Goal: Information Seeking & Learning: Learn about a topic

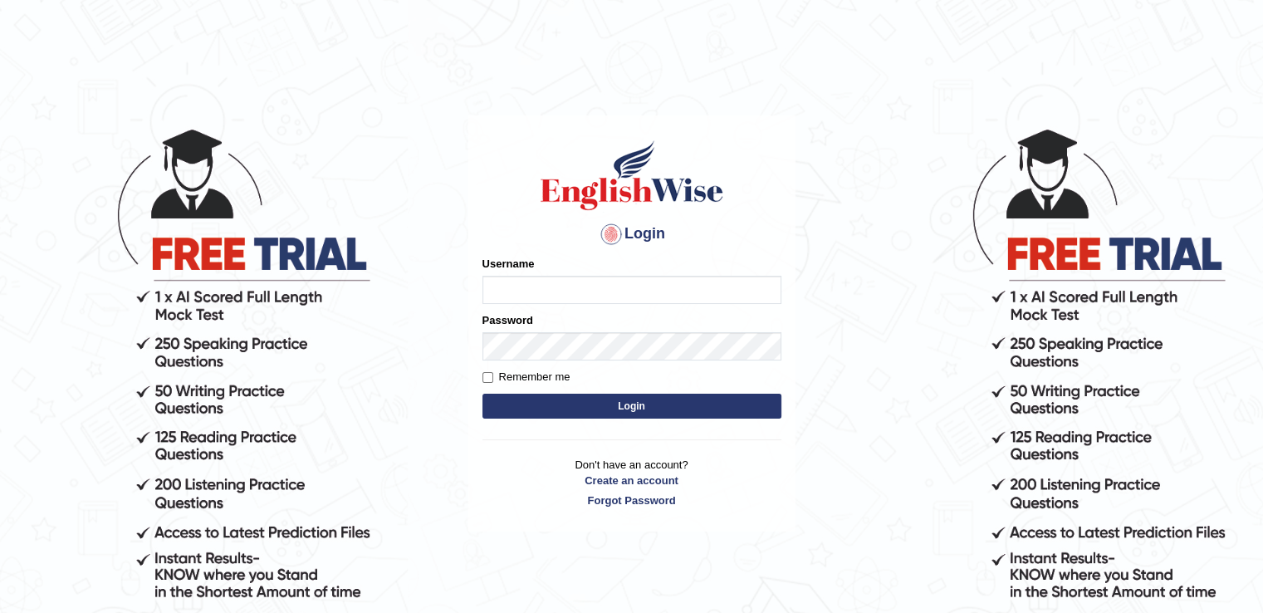
type input "Angle2024"
click at [649, 399] on button "Login" at bounding box center [631, 406] width 299 height 25
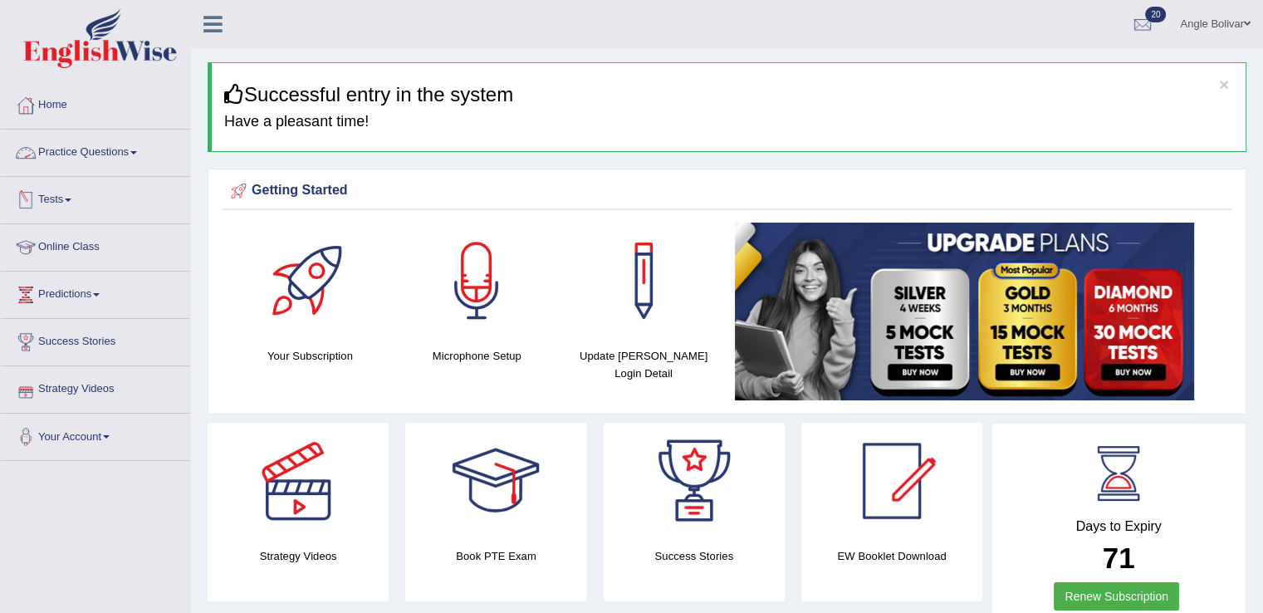
click at [106, 159] on link "Practice Questions" at bounding box center [95, 151] width 189 height 42
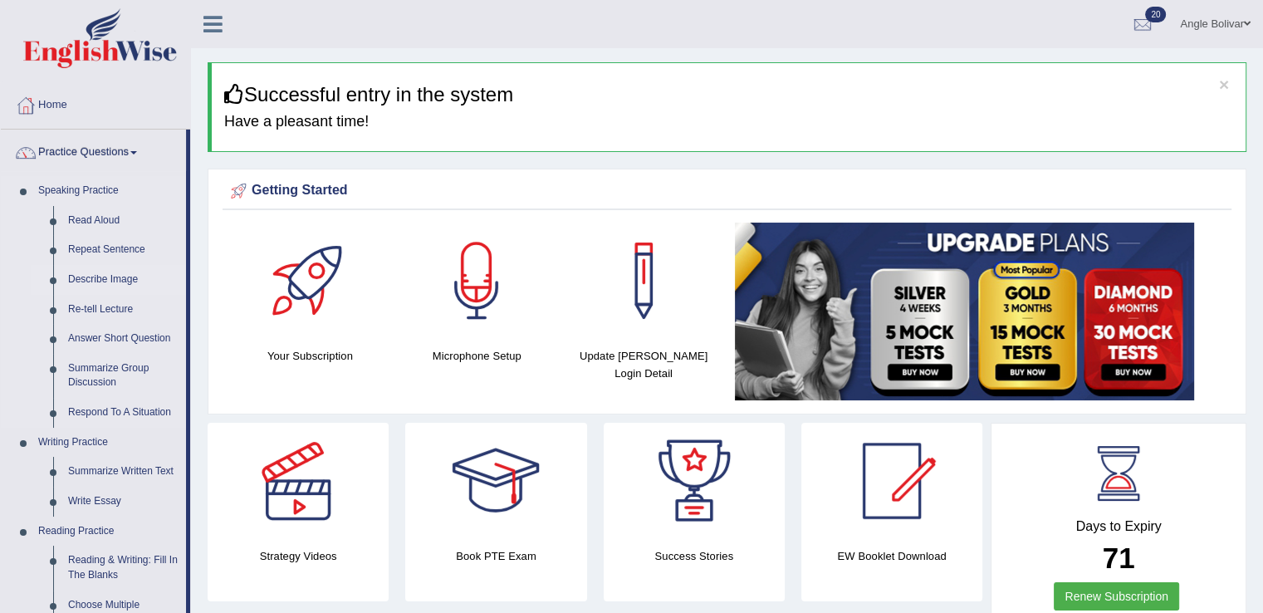
click at [114, 275] on link "Describe Image" at bounding box center [123, 280] width 125 height 30
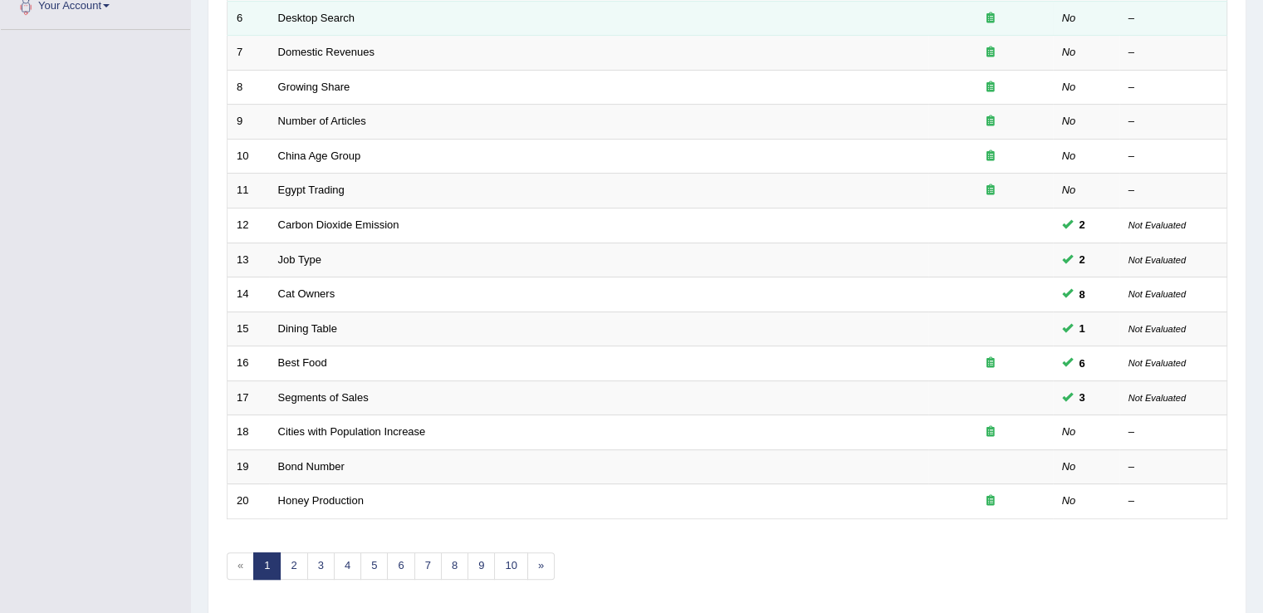
scroll to position [432, 0]
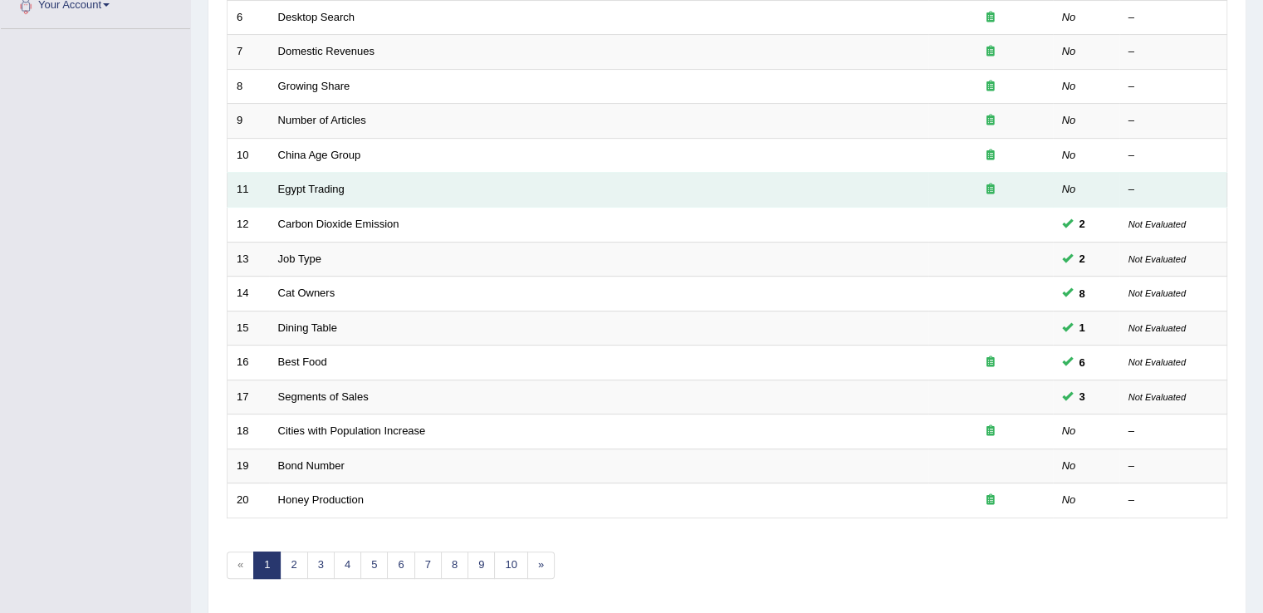
click at [990, 191] on icon at bounding box center [990, 188] width 8 height 11
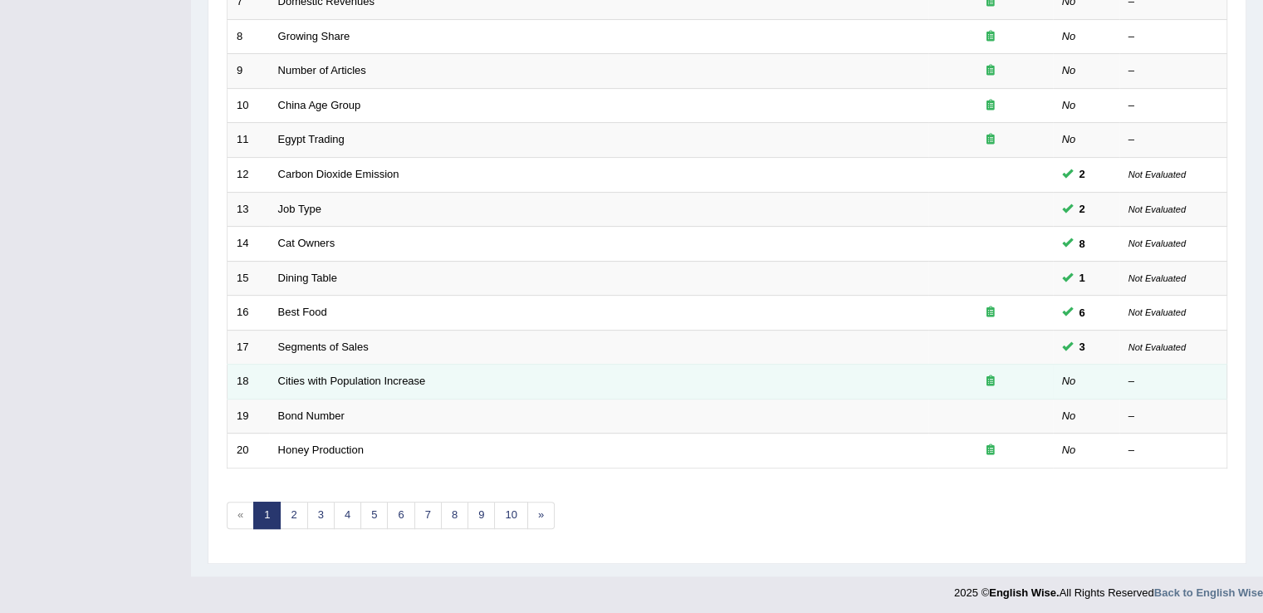
click at [995, 374] on div at bounding box center [990, 382] width 106 height 16
click at [412, 387] on td "Cities with Population Increase" at bounding box center [598, 381] width 659 height 35
click at [389, 374] on link "Cities with Population Increase" at bounding box center [352, 380] width 148 height 12
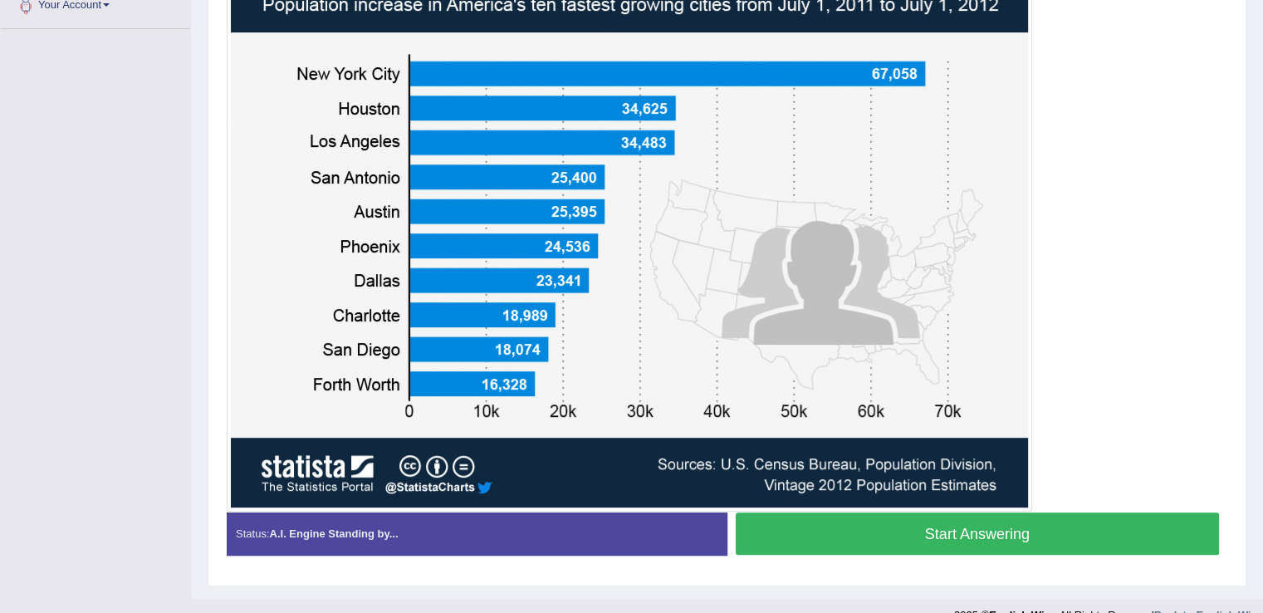
scroll to position [438, 0]
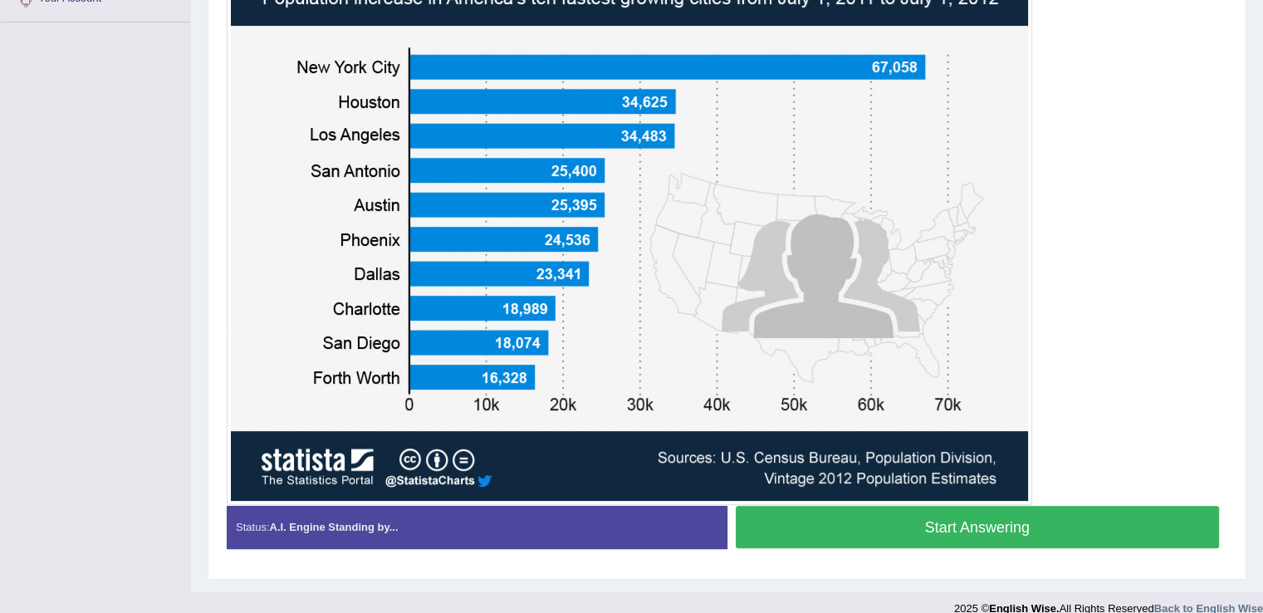
click at [550, 475] on img at bounding box center [629, 217] width 797 height 568
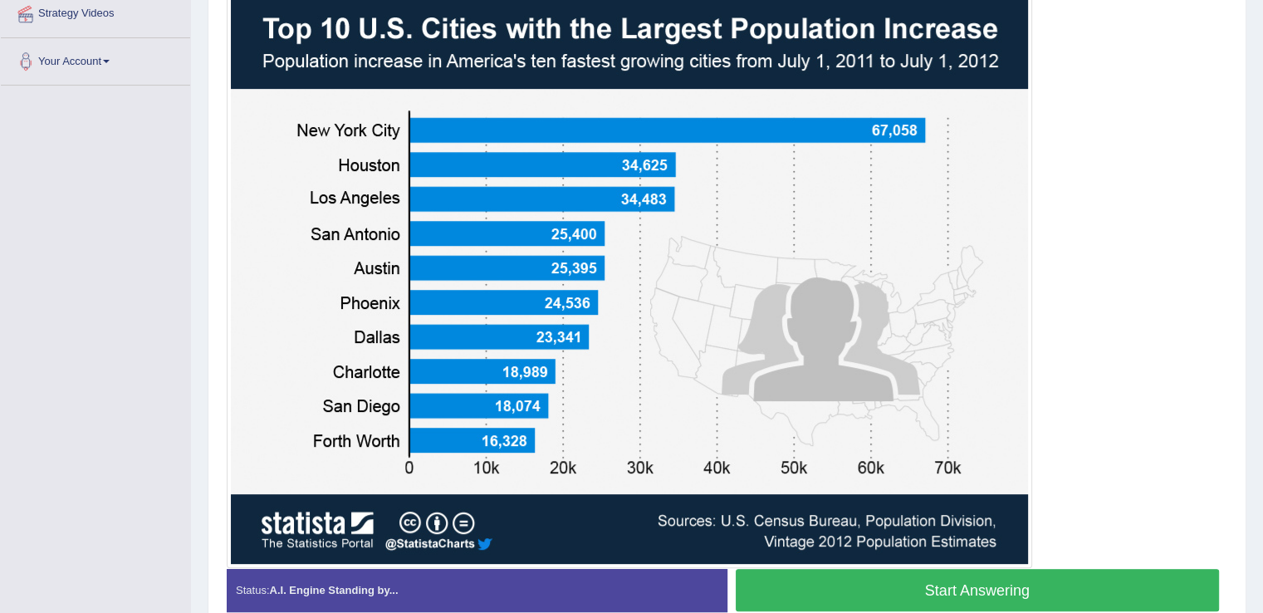
scroll to position [375, 0]
click at [859, 586] on button "Start Answering" at bounding box center [978, 590] width 484 height 42
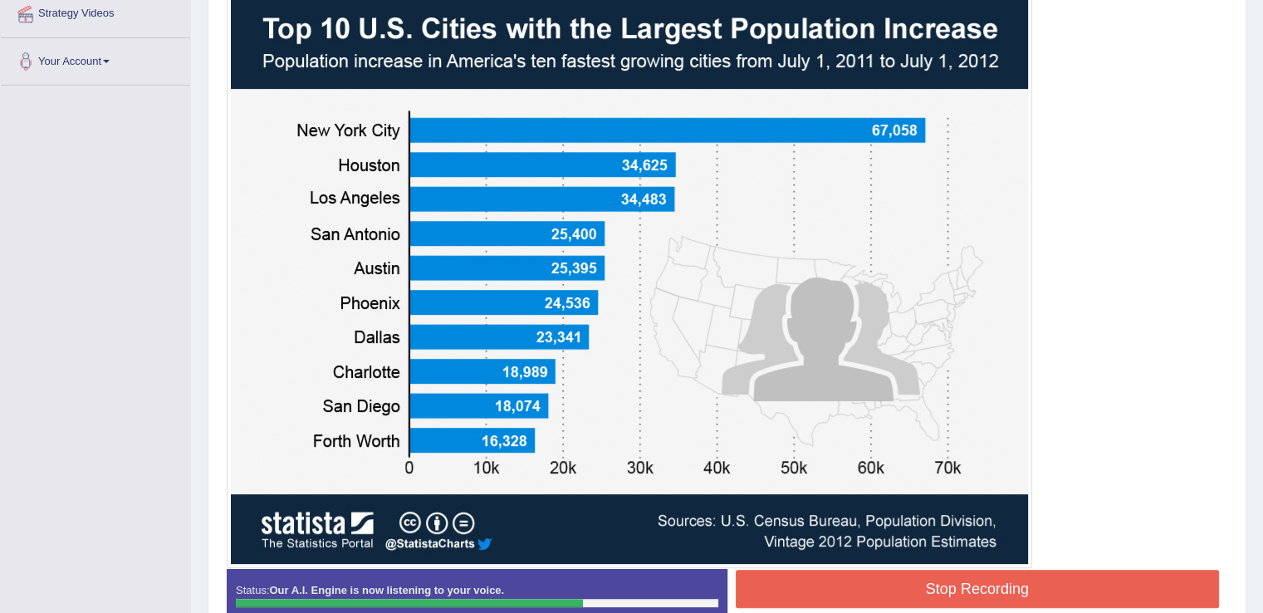
click at [862, 585] on button "Stop Recording" at bounding box center [978, 589] width 484 height 38
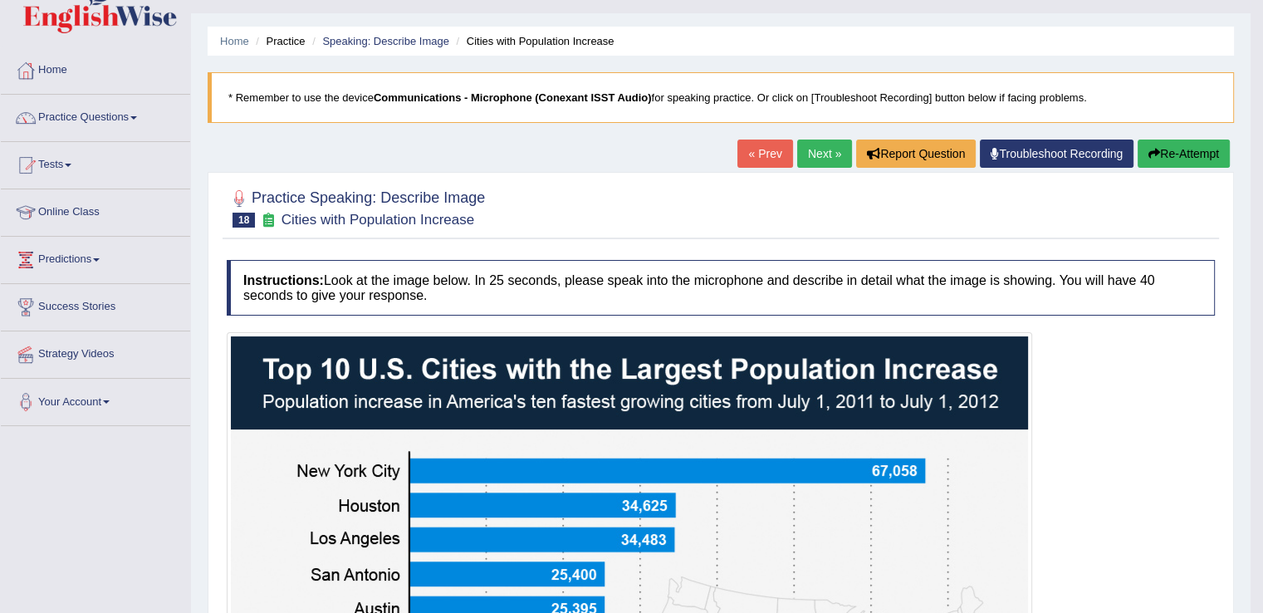
scroll to position [36, 0]
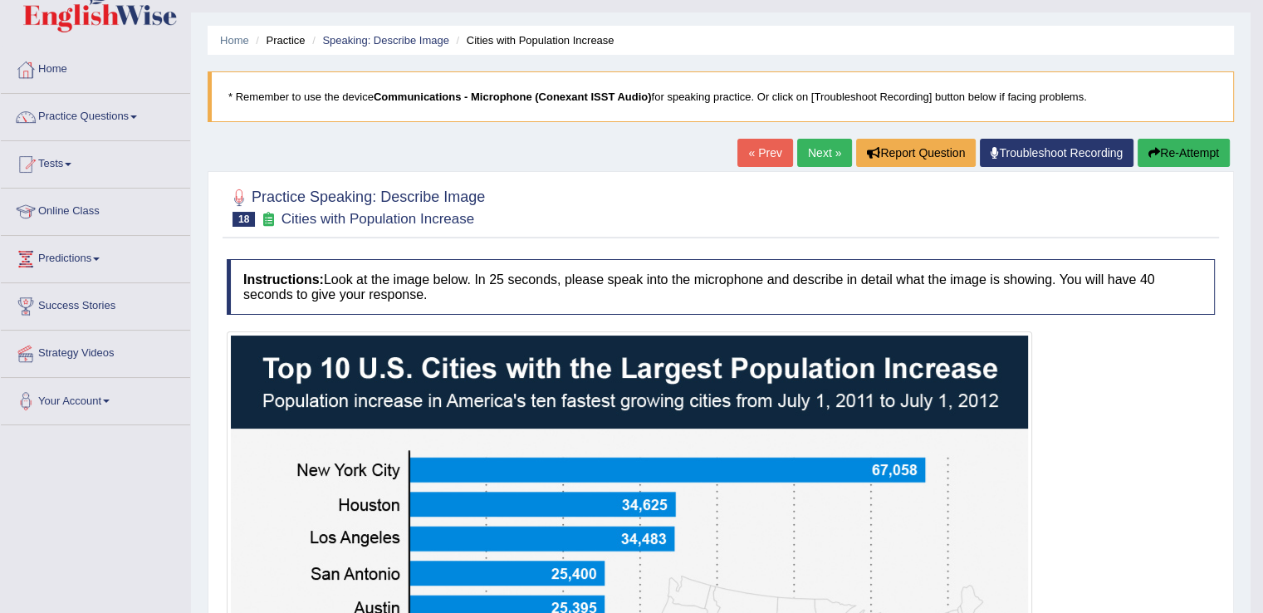
click at [1171, 159] on button "Re-Attempt" at bounding box center [1183, 153] width 92 height 28
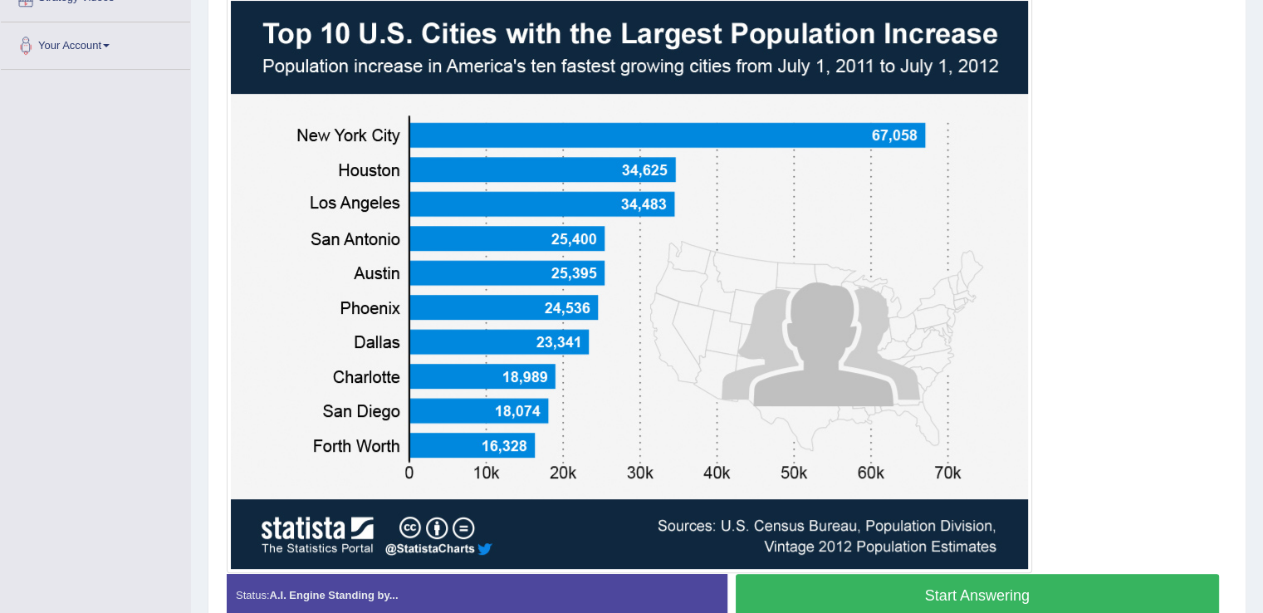
scroll to position [392, 0]
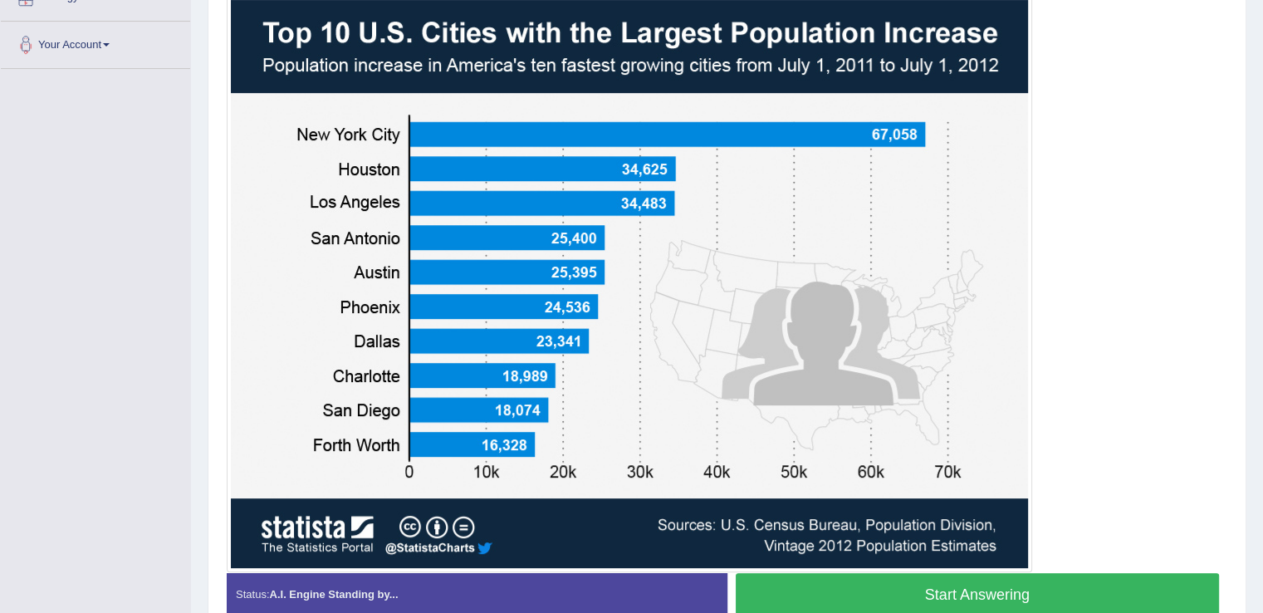
click at [991, 589] on button "Start Answering" at bounding box center [978, 594] width 484 height 42
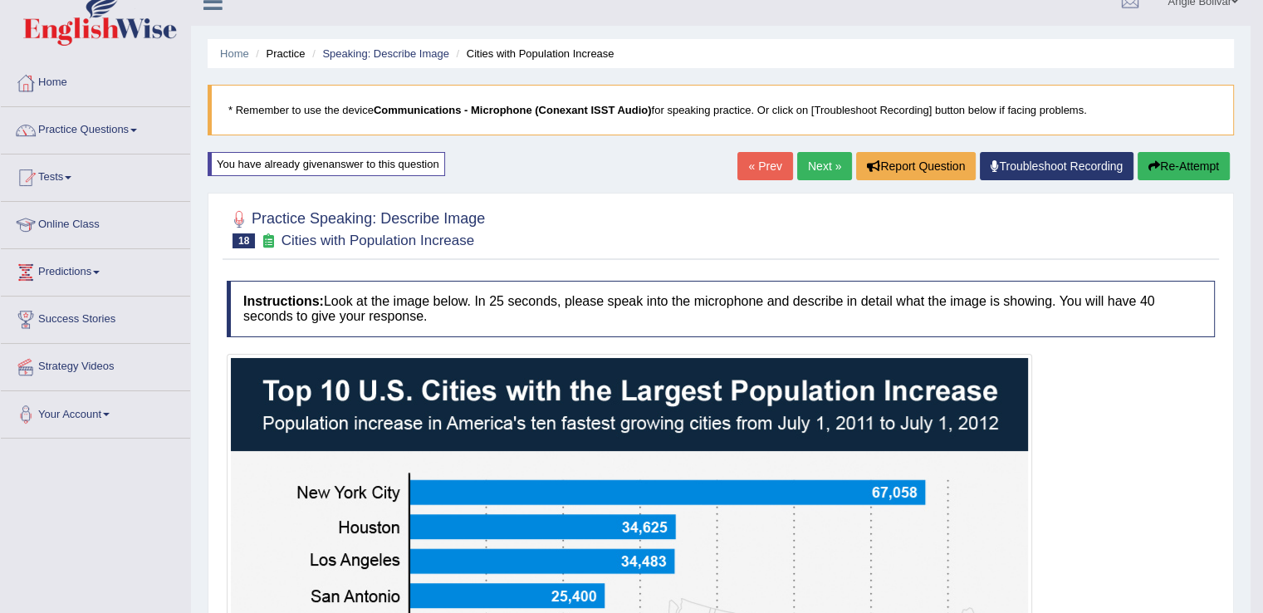
scroll to position [0, 0]
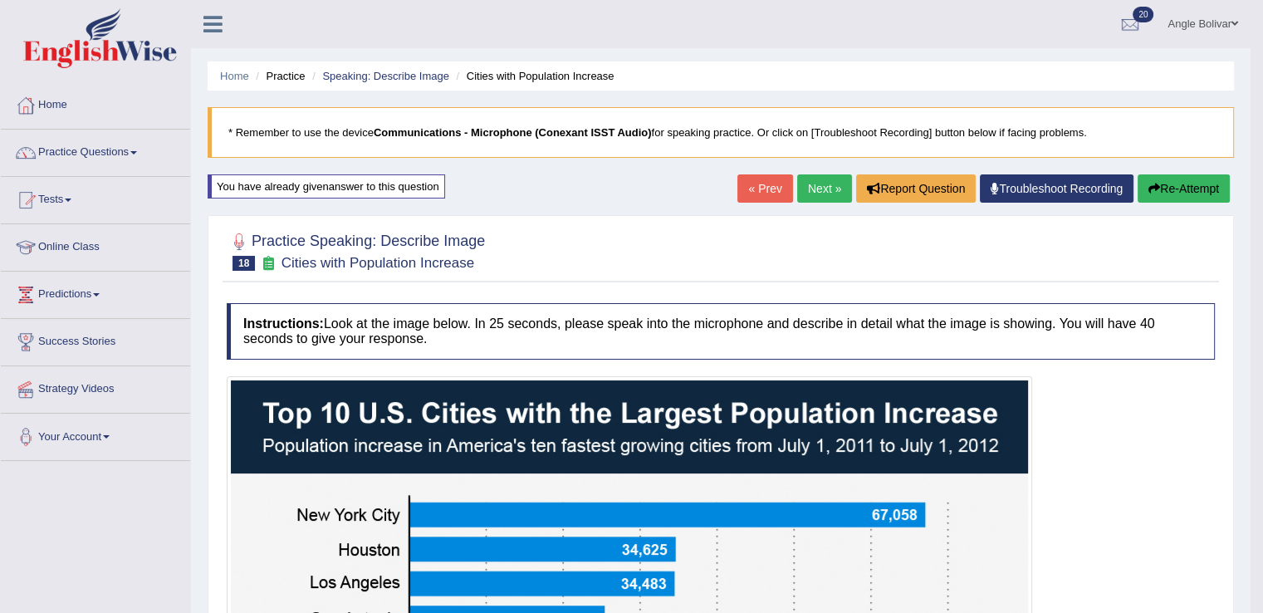
click at [1196, 187] on button "Re-Attempt" at bounding box center [1183, 188] width 92 height 28
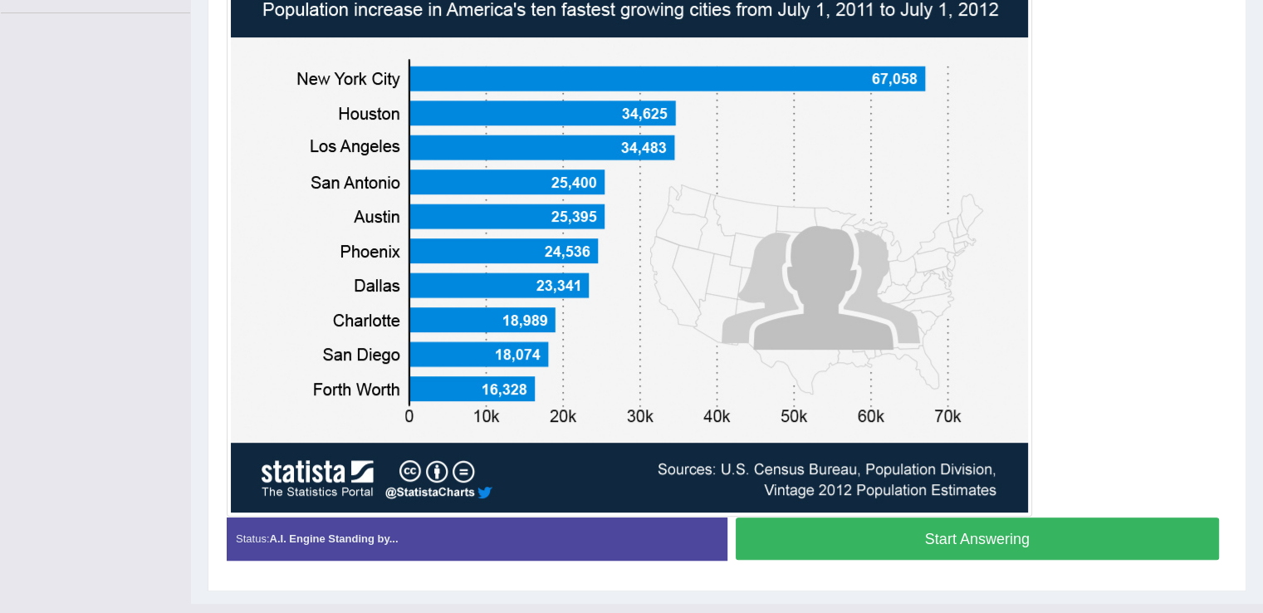
scroll to position [452, 0]
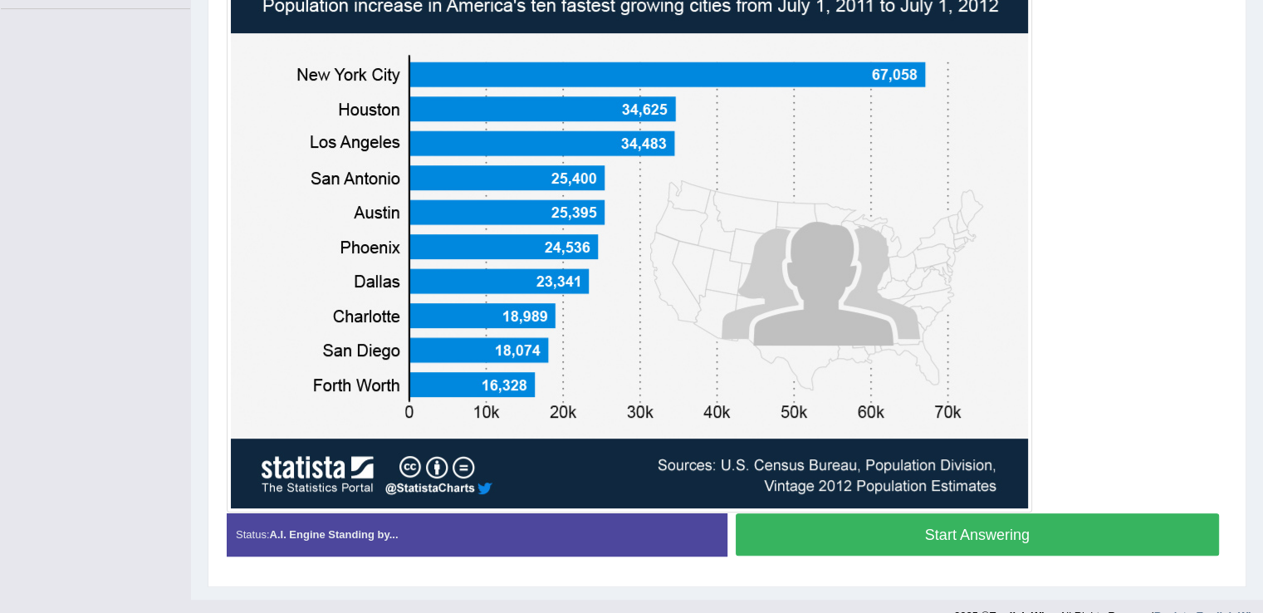
click at [869, 525] on button "Start Answering" at bounding box center [978, 534] width 484 height 42
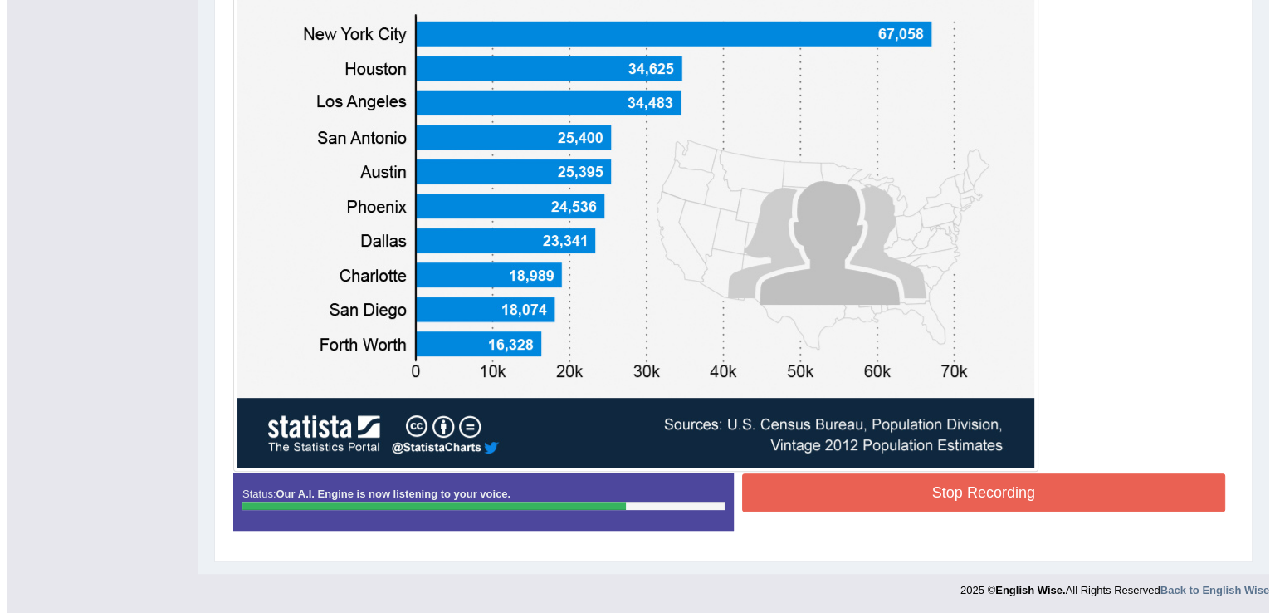
scroll to position [479, 0]
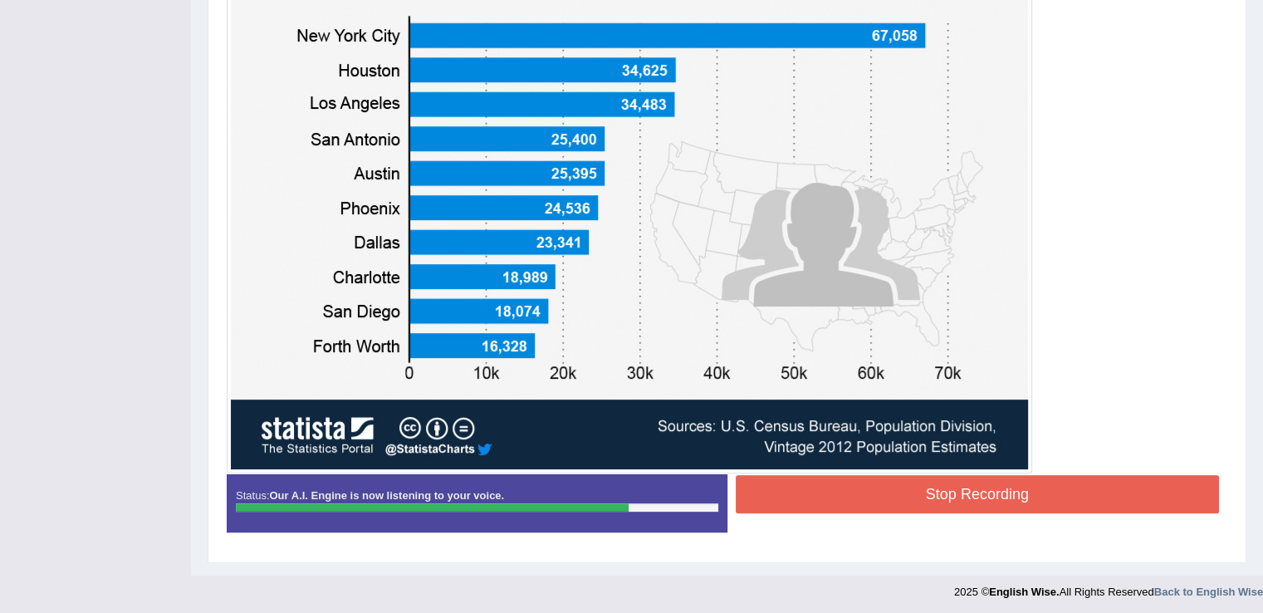
click at [883, 495] on button "Stop Recording" at bounding box center [978, 494] width 484 height 38
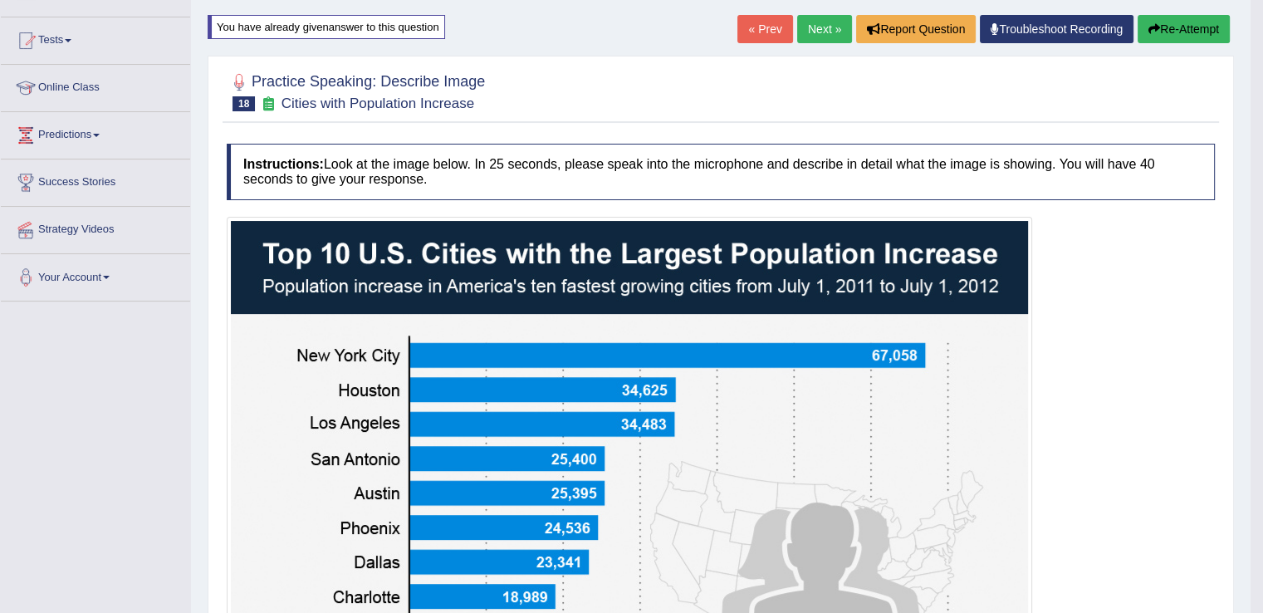
scroll to position [156, 0]
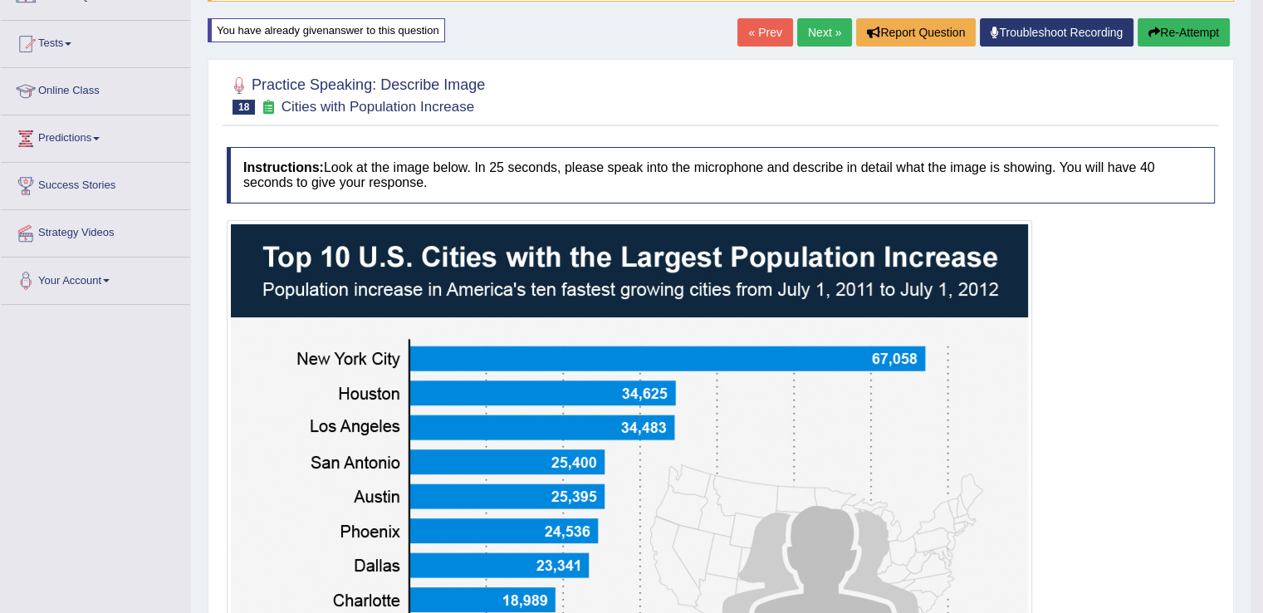
click at [1175, 27] on button "Re-Attempt" at bounding box center [1183, 32] width 92 height 28
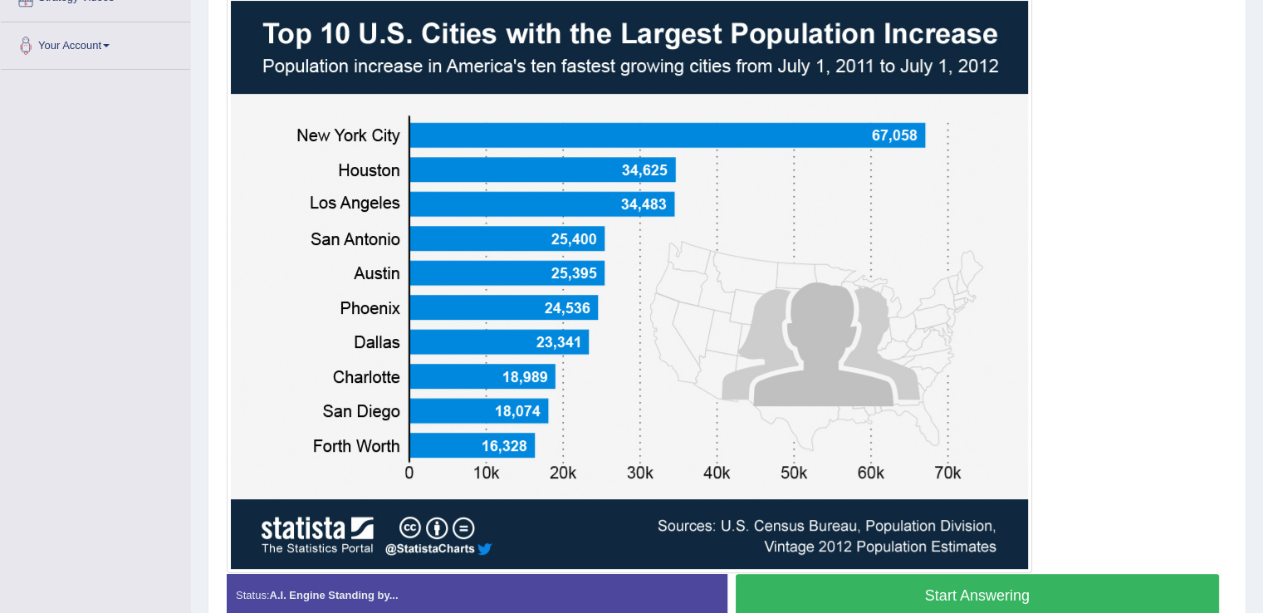
scroll to position [394, 0]
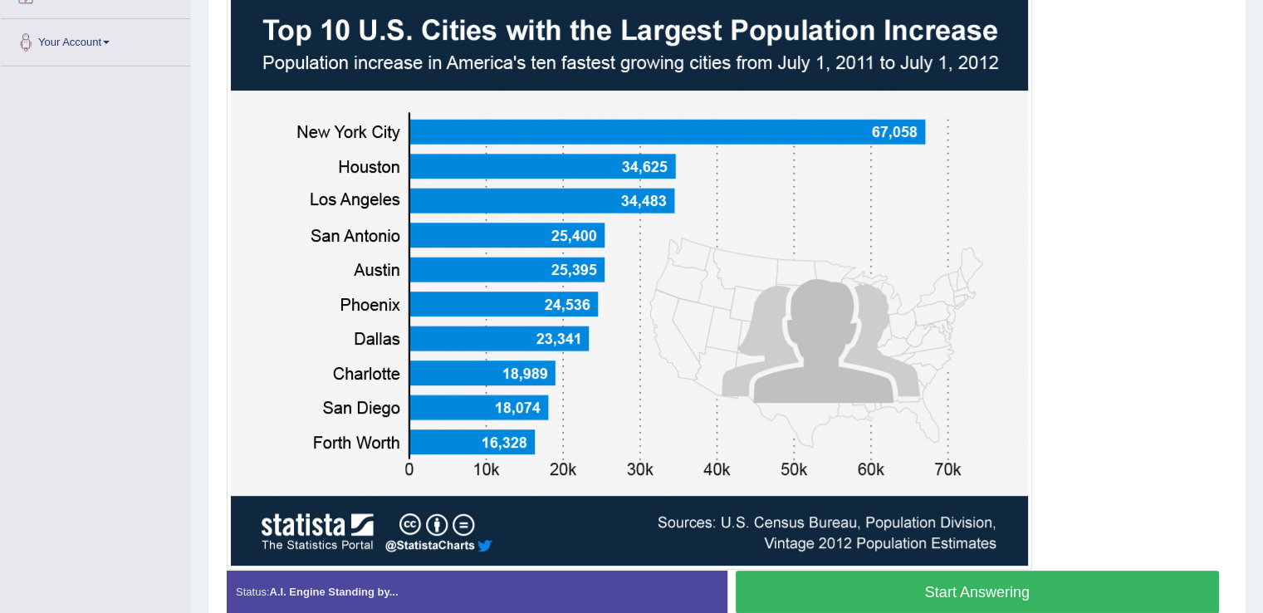
click at [824, 582] on button "Start Answering" at bounding box center [978, 591] width 484 height 42
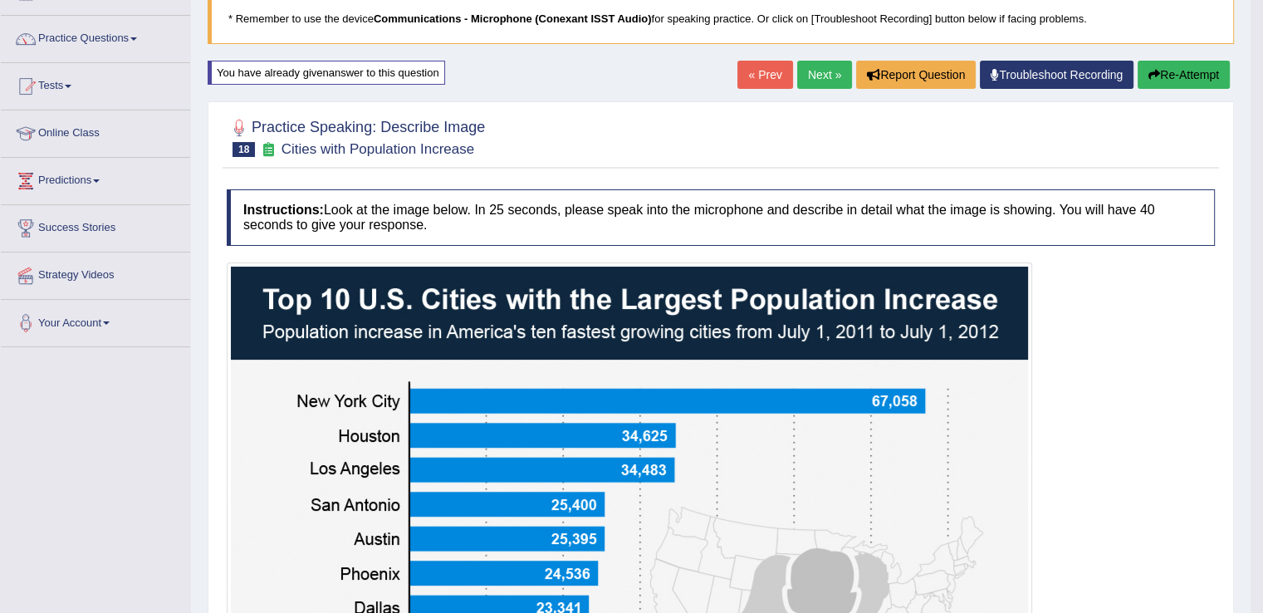
scroll to position [115, 0]
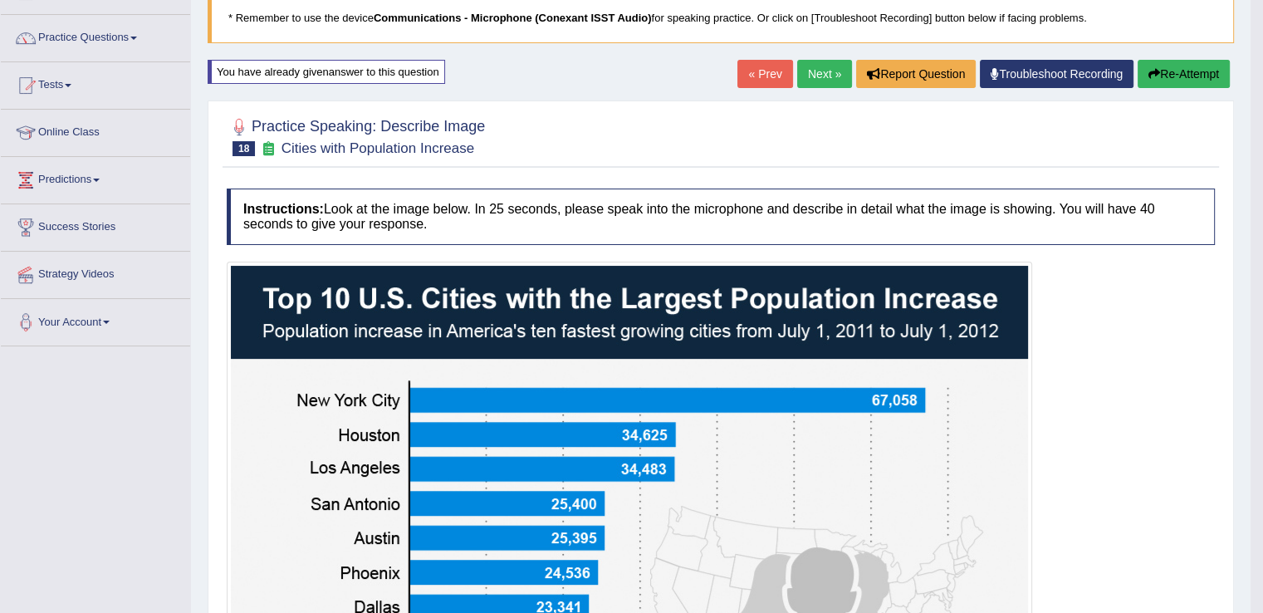
click at [1192, 64] on button "Re-Attempt" at bounding box center [1183, 74] width 92 height 28
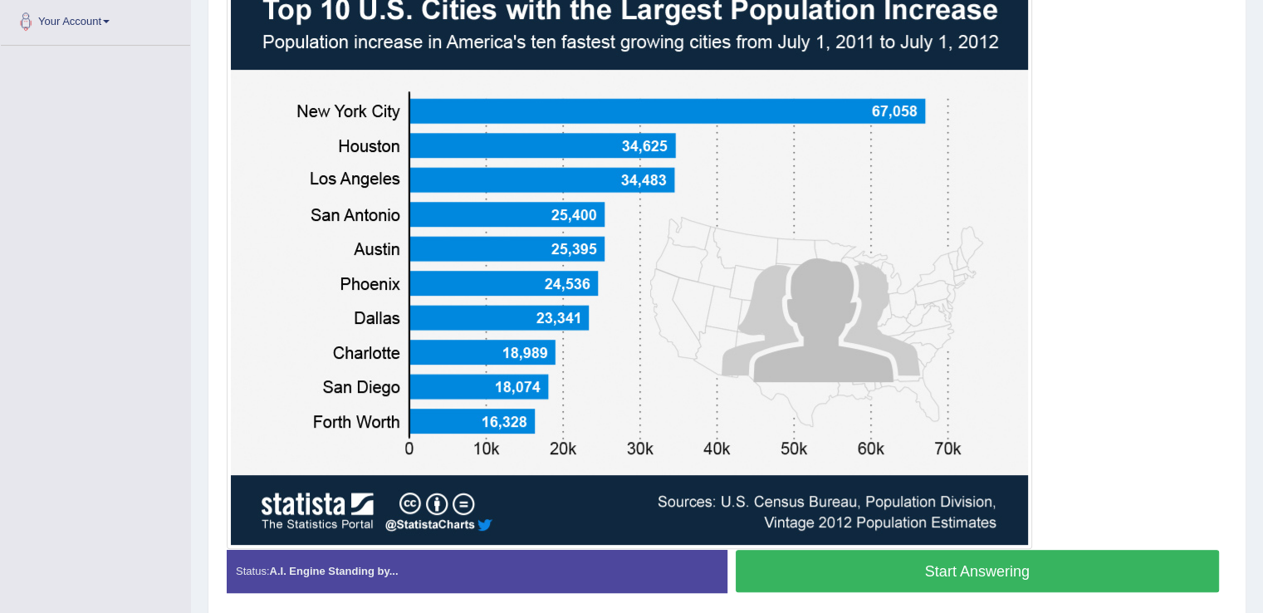
scroll to position [416, 0]
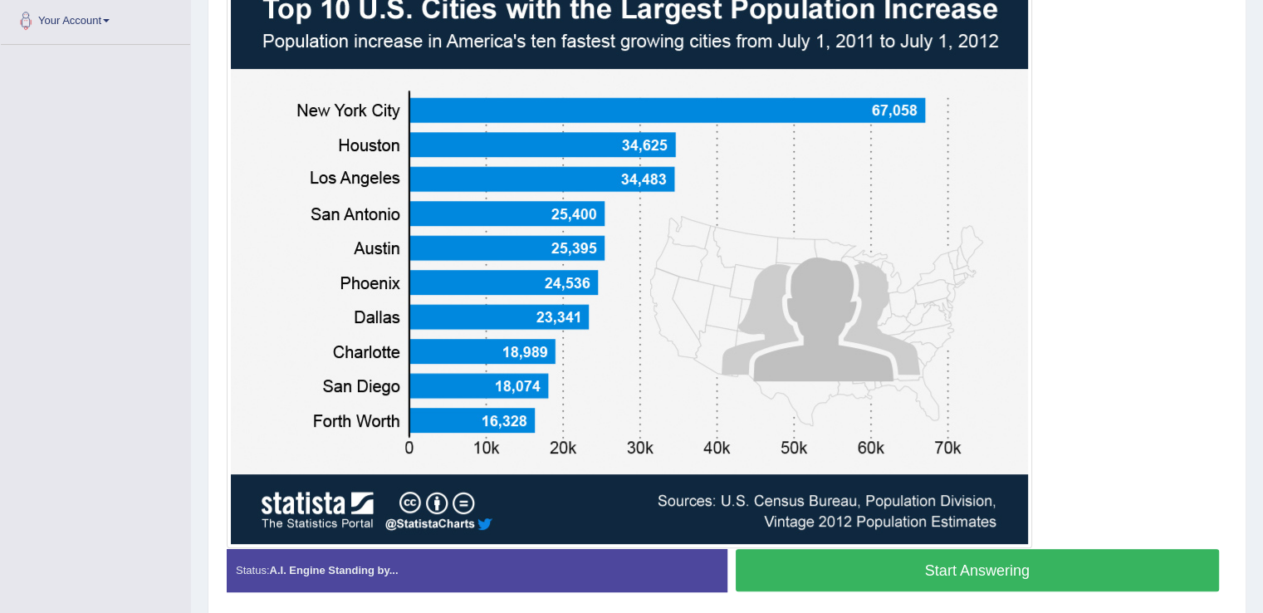
click at [923, 572] on button "Start Answering" at bounding box center [978, 570] width 484 height 42
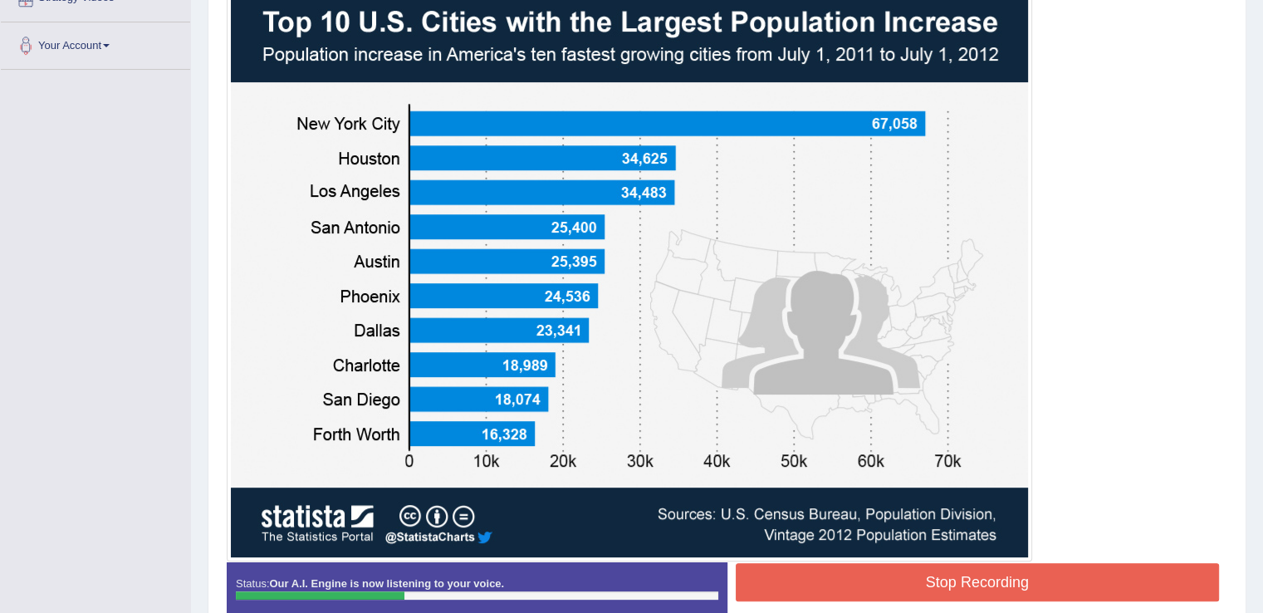
scroll to position [394, 0]
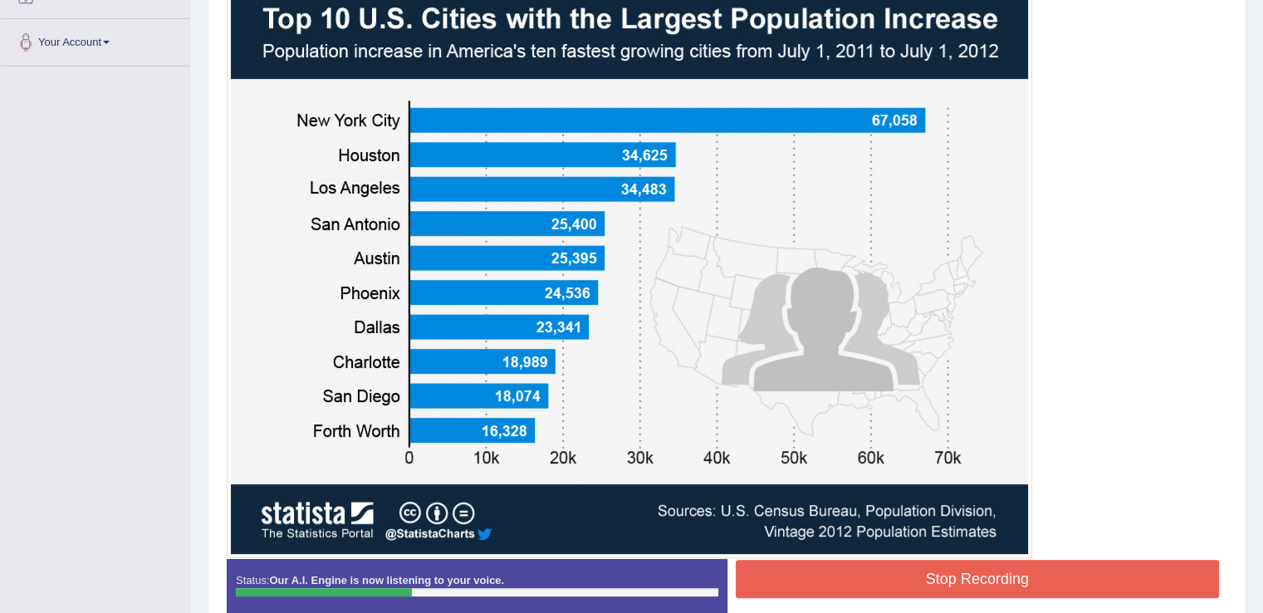
click at [923, 572] on button "Stop Recording" at bounding box center [978, 579] width 484 height 38
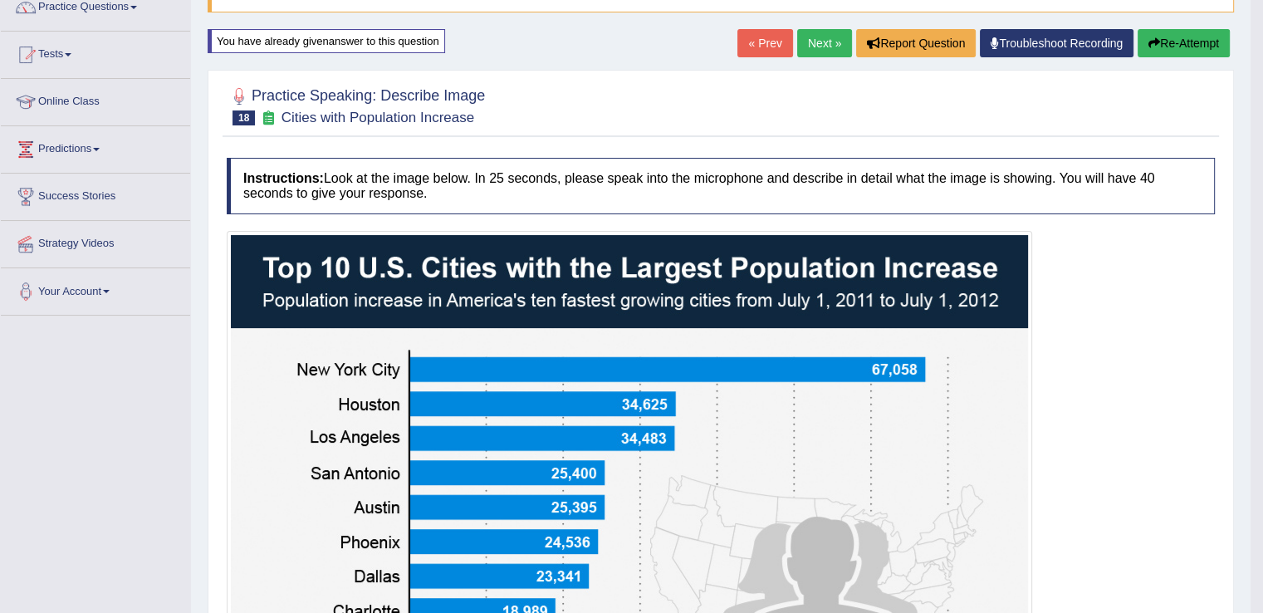
scroll to position [144, 0]
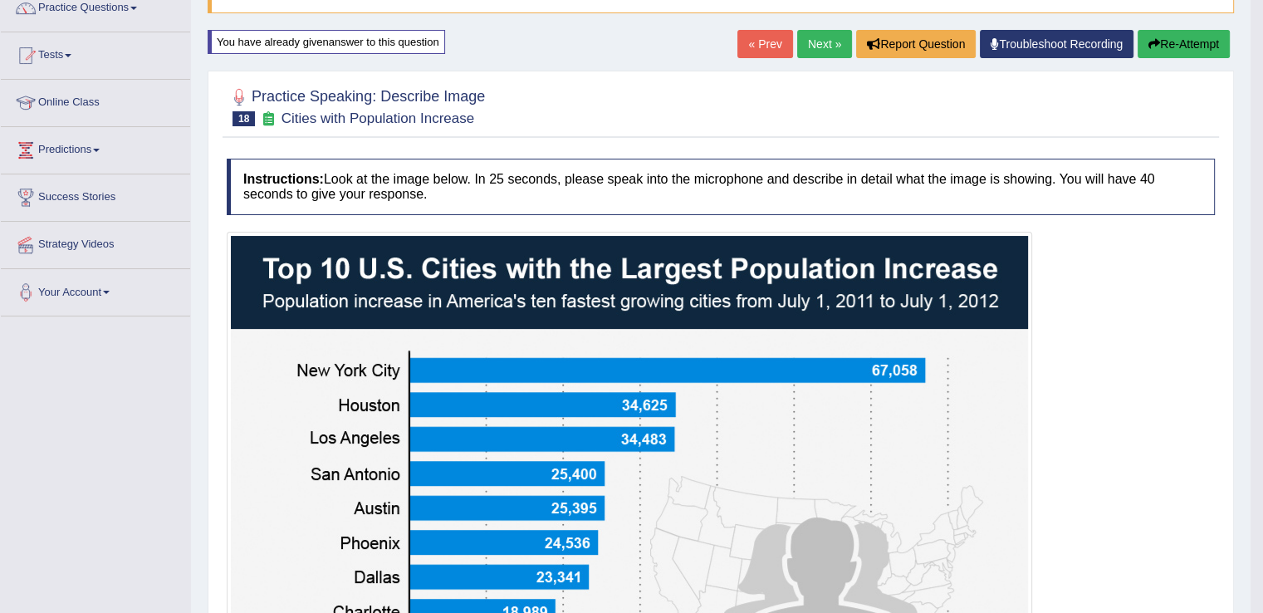
click at [1199, 46] on button "Re-Attempt" at bounding box center [1183, 44] width 92 height 28
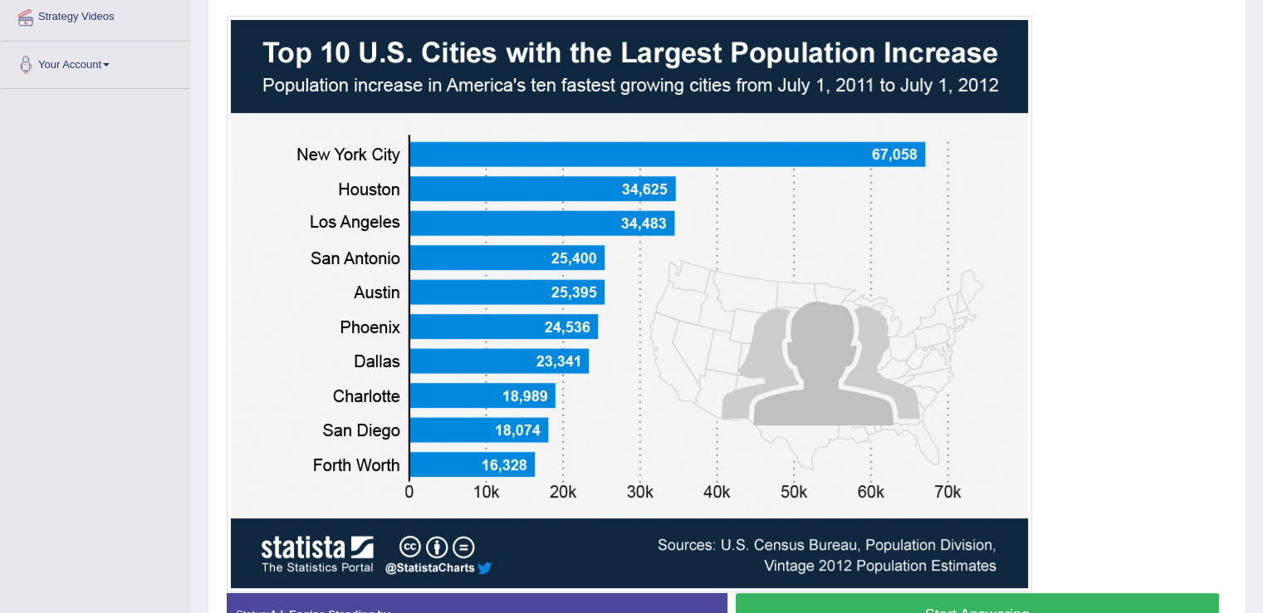
scroll to position [373, 0]
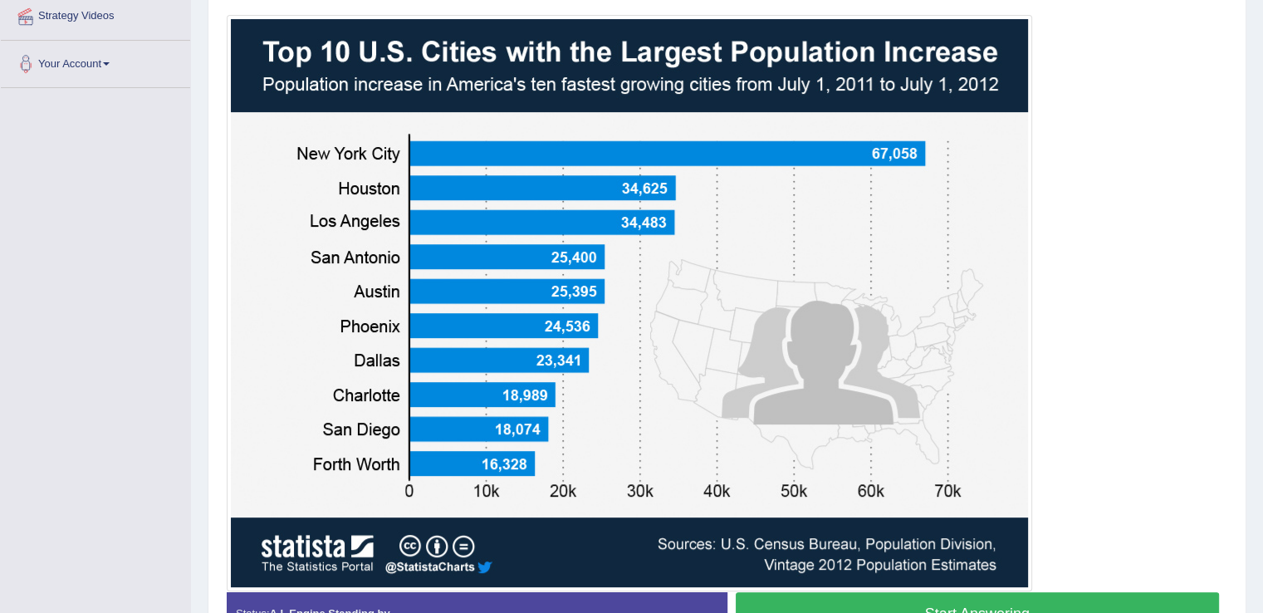
click at [907, 598] on button "Start Answering" at bounding box center [978, 613] width 484 height 42
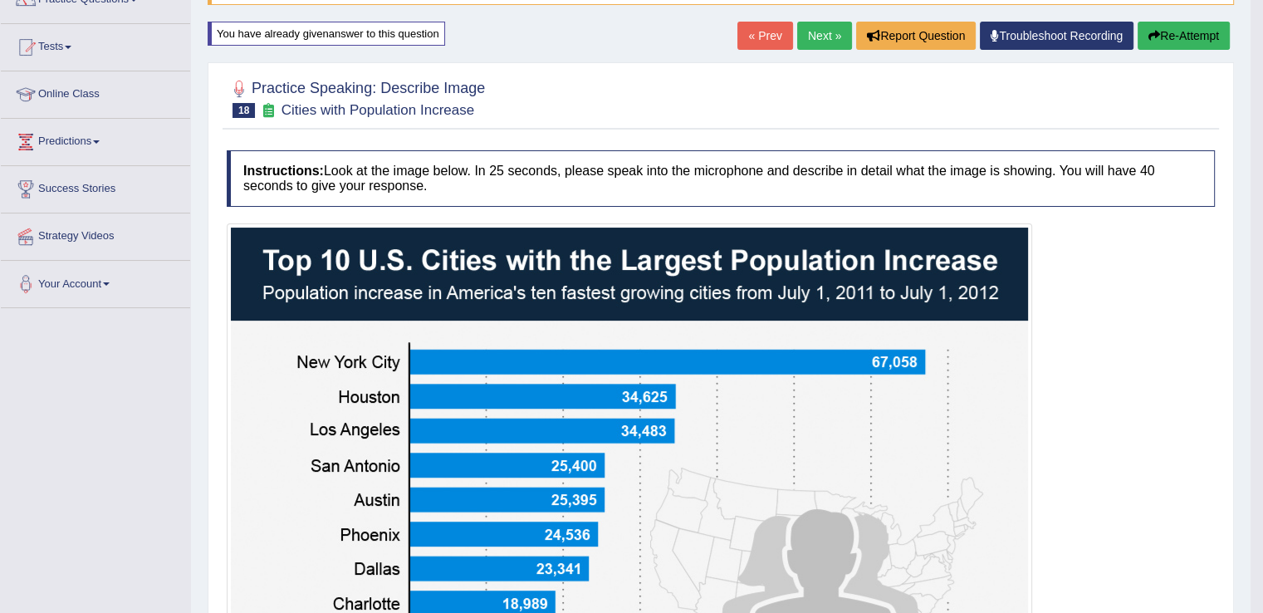
scroll to position [146, 0]
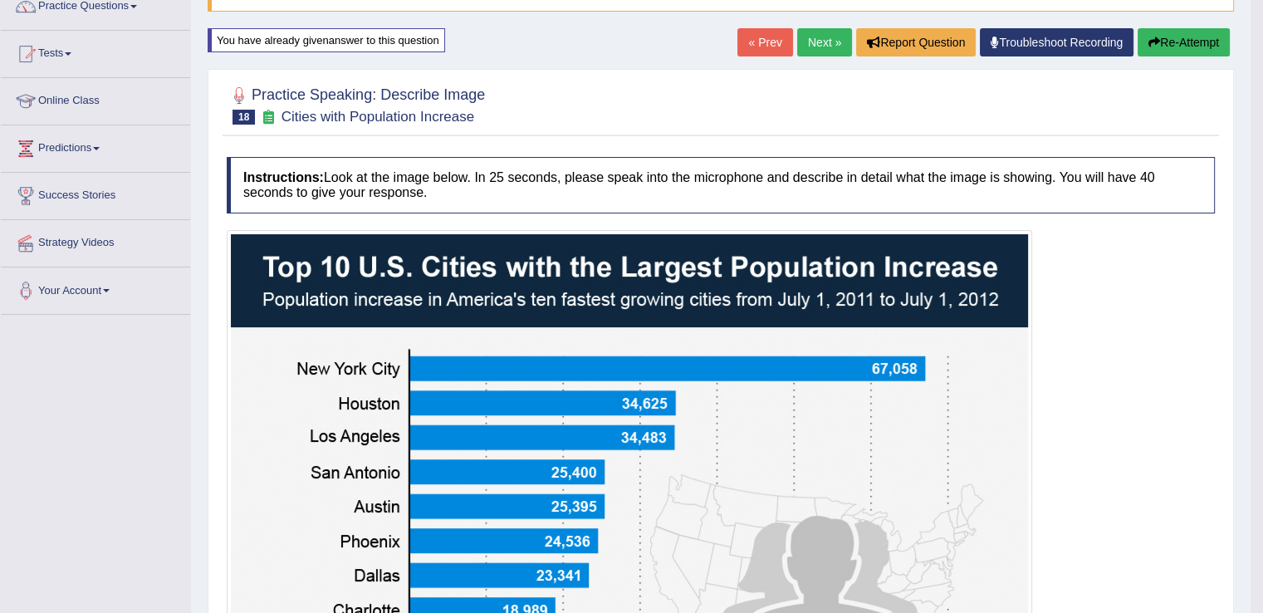
click at [1176, 47] on button "Re-Attempt" at bounding box center [1183, 42] width 92 height 28
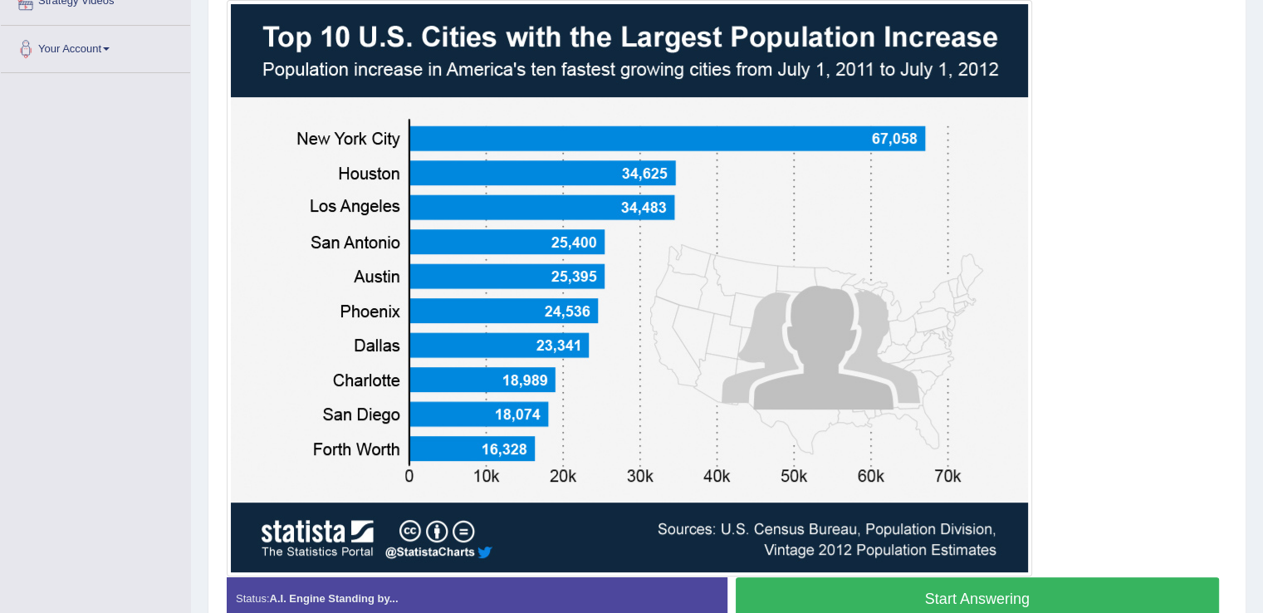
scroll to position [389, 0]
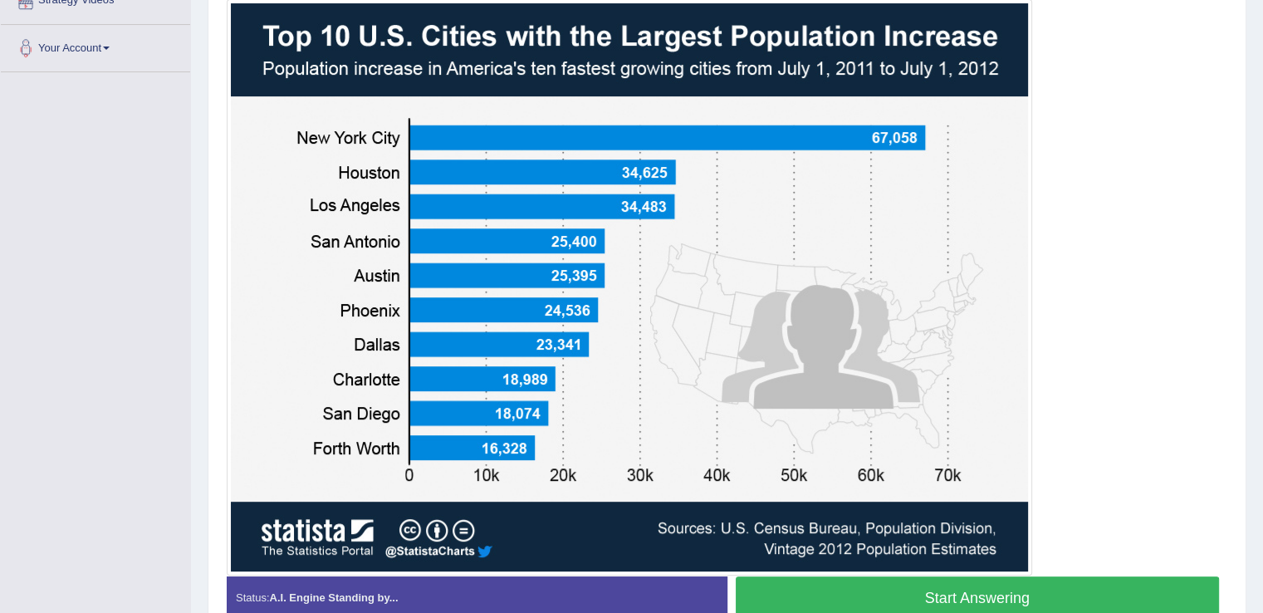
click at [819, 582] on button "Start Answering" at bounding box center [978, 597] width 484 height 42
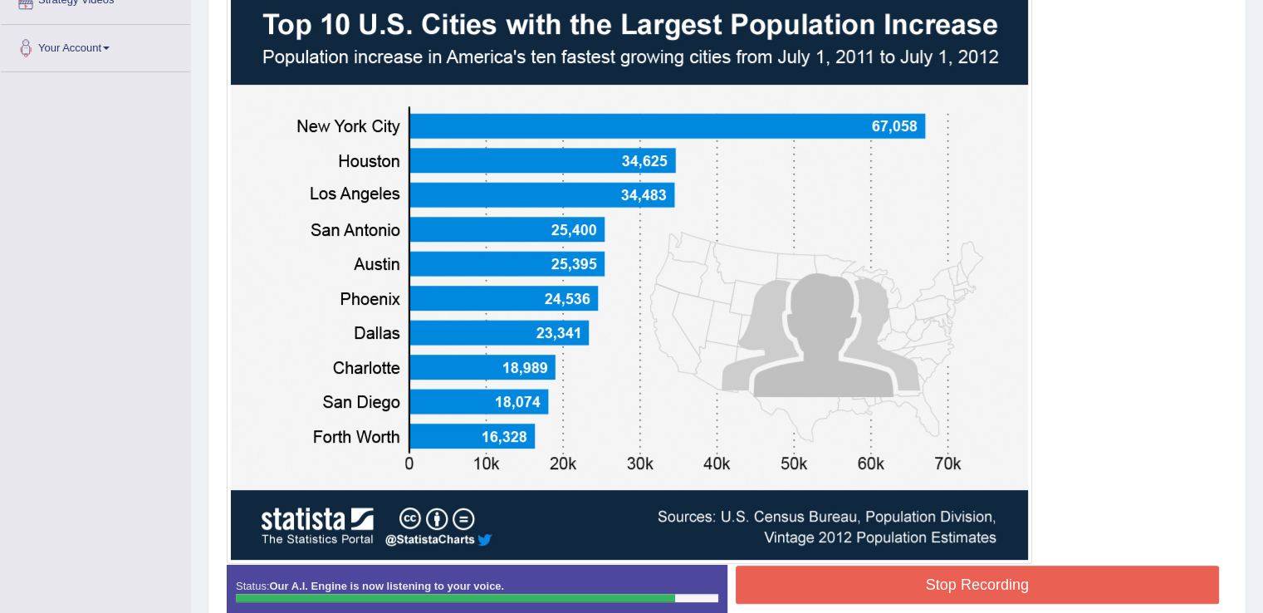
click at [819, 582] on button "Stop Recording" at bounding box center [978, 584] width 484 height 38
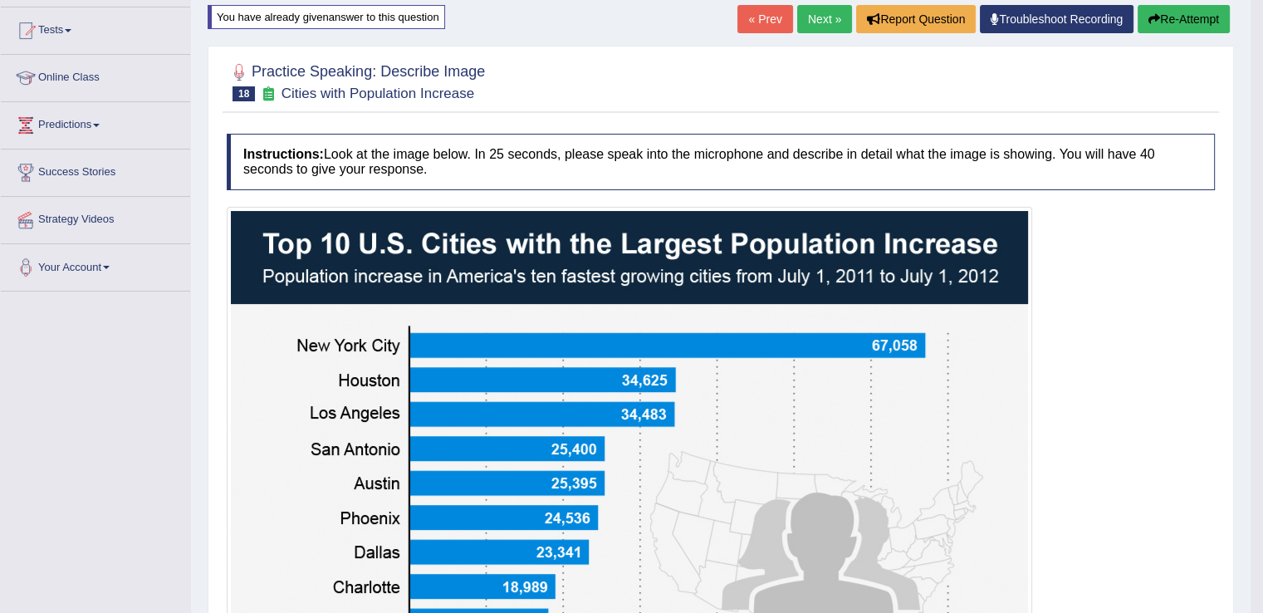
scroll to position [164, 0]
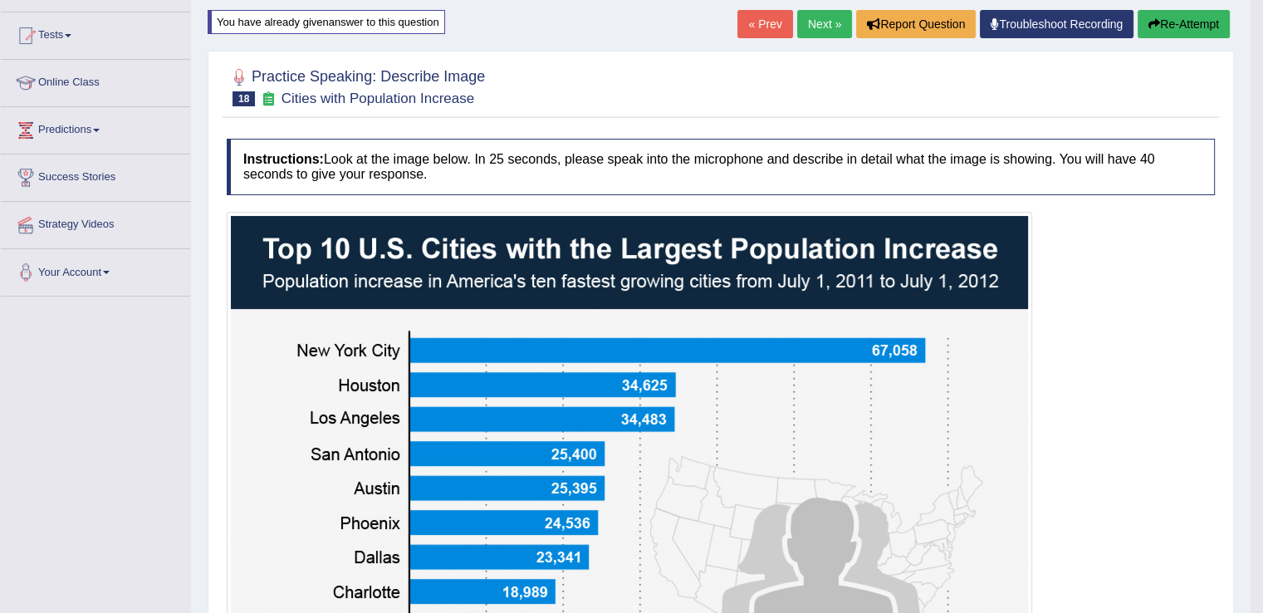
click at [809, 22] on link "Next »" at bounding box center [824, 24] width 55 height 28
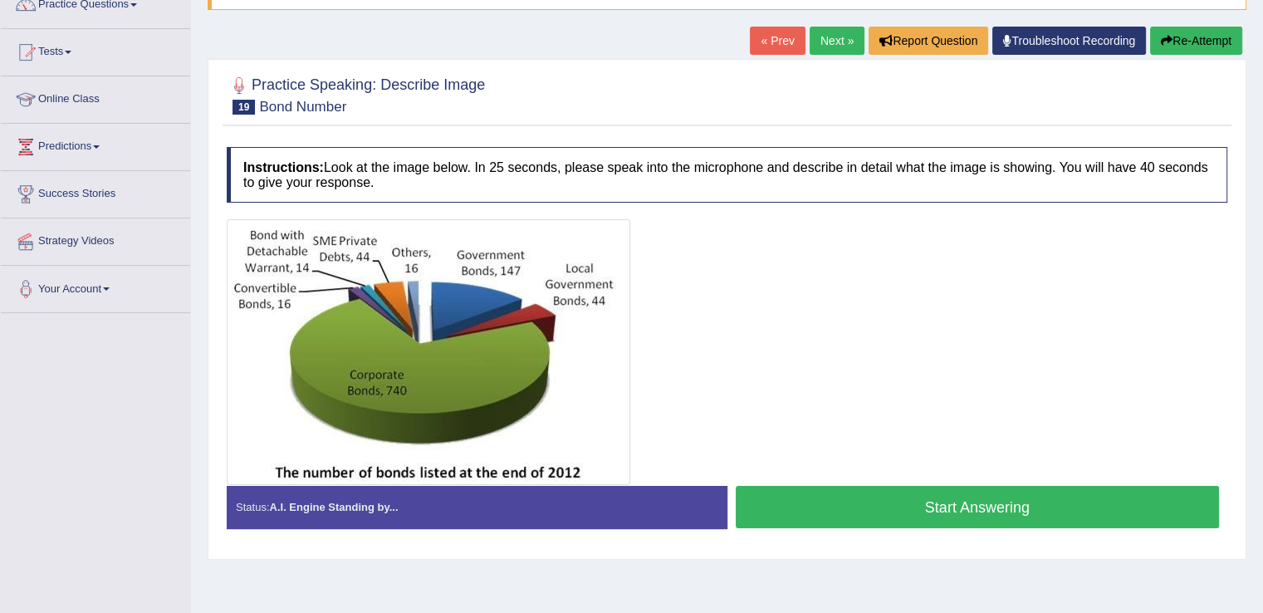
scroll to position [259, 0]
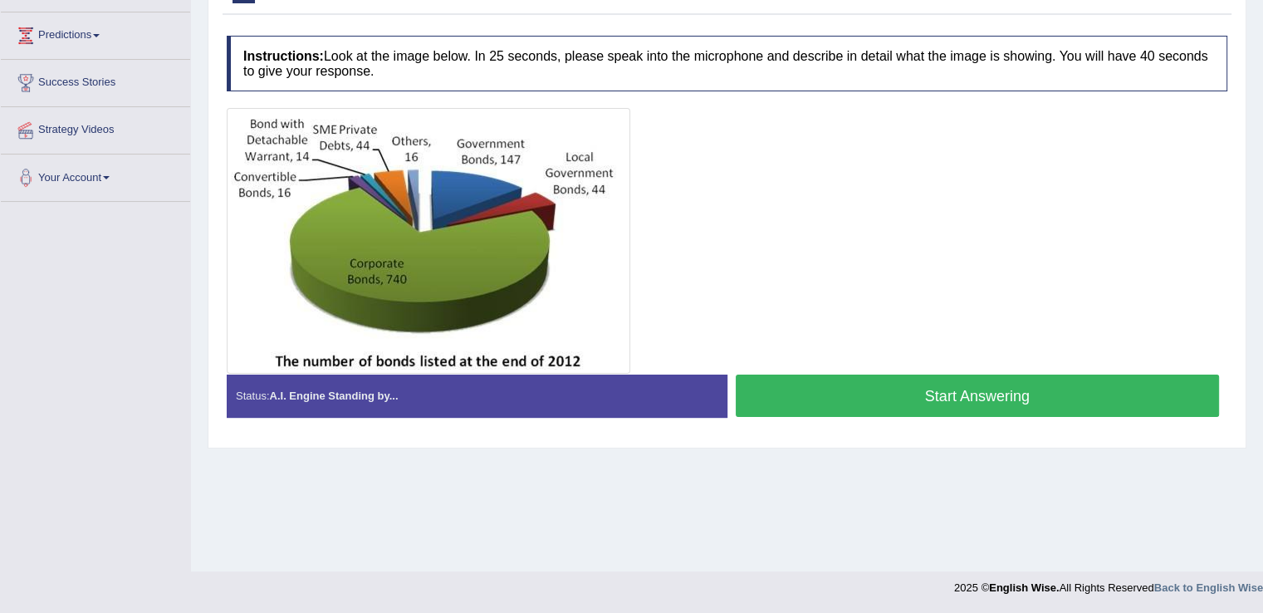
click at [840, 383] on button "Start Answering" at bounding box center [978, 395] width 484 height 42
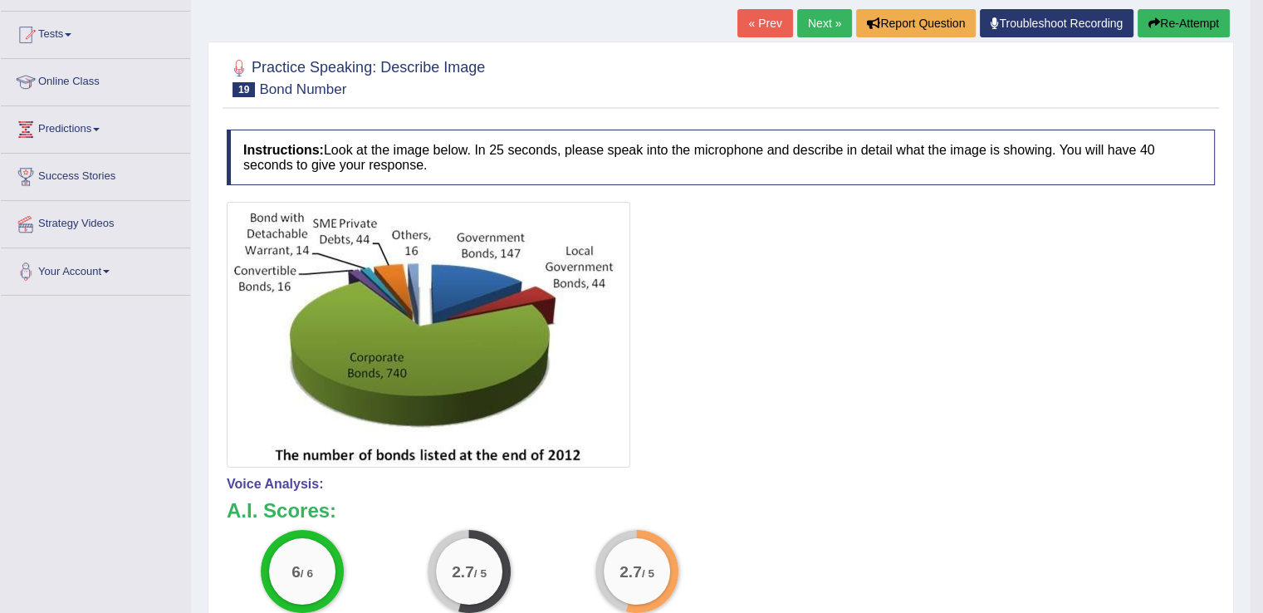
scroll to position [159, 0]
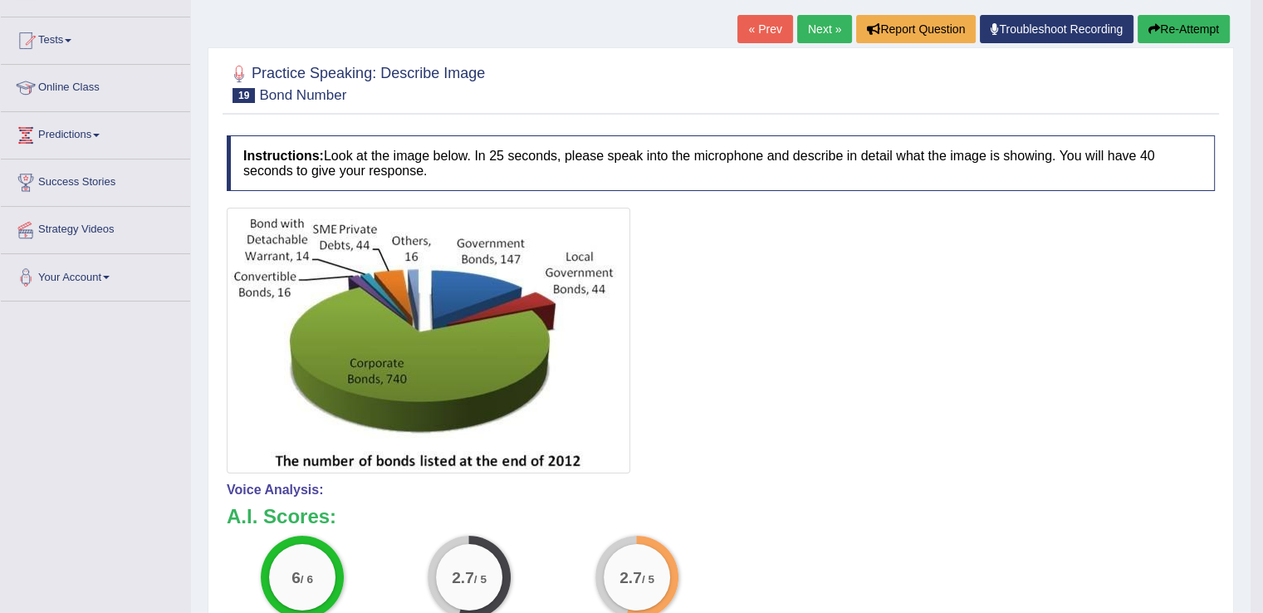
click at [1174, 30] on button "Re-Attempt" at bounding box center [1183, 29] width 92 height 28
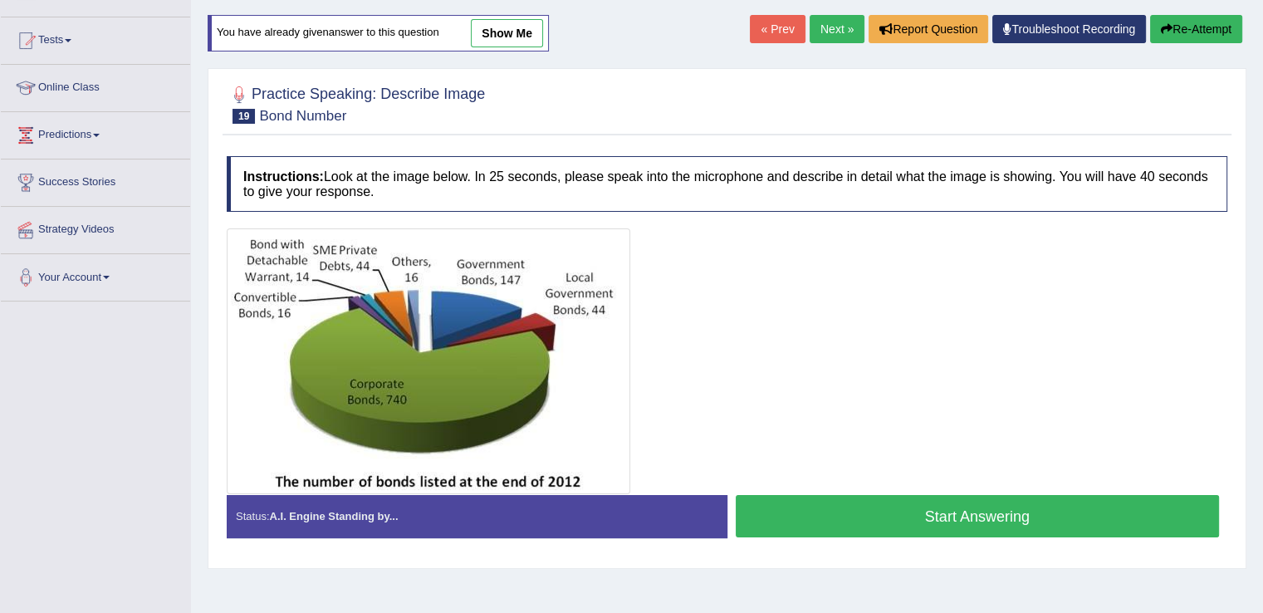
scroll to position [159, 0]
click at [970, 506] on button "Start Answering" at bounding box center [978, 516] width 484 height 42
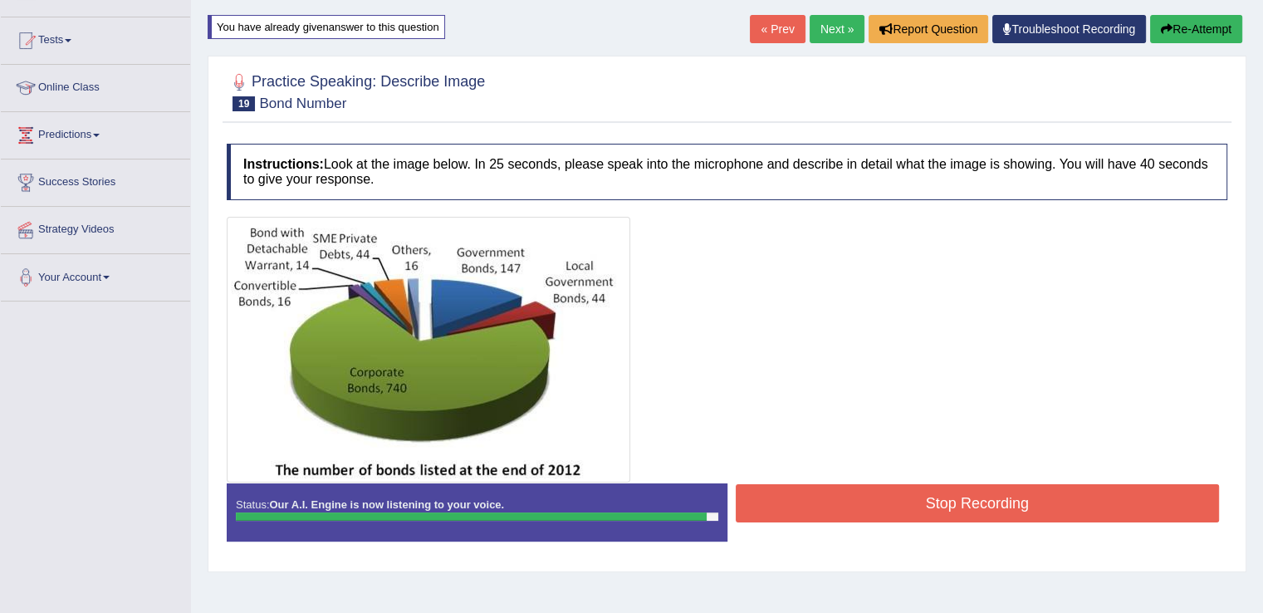
click at [986, 502] on button "Stop Recording" at bounding box center [978, 503] width 484 height 38
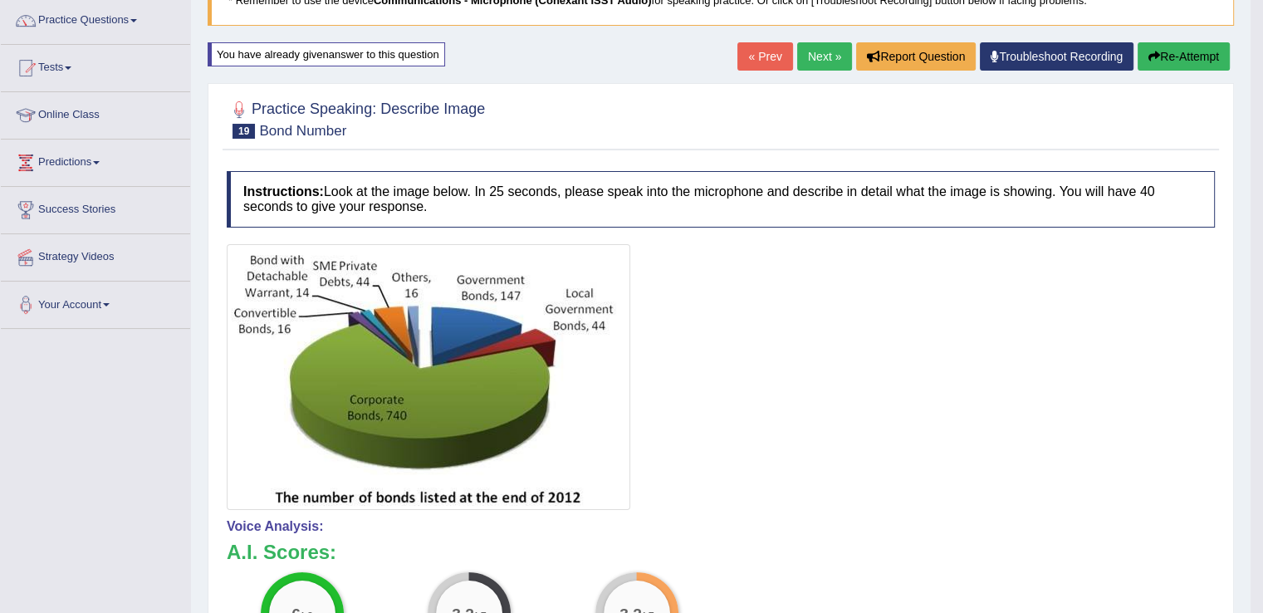
scroll to position [128, 0]
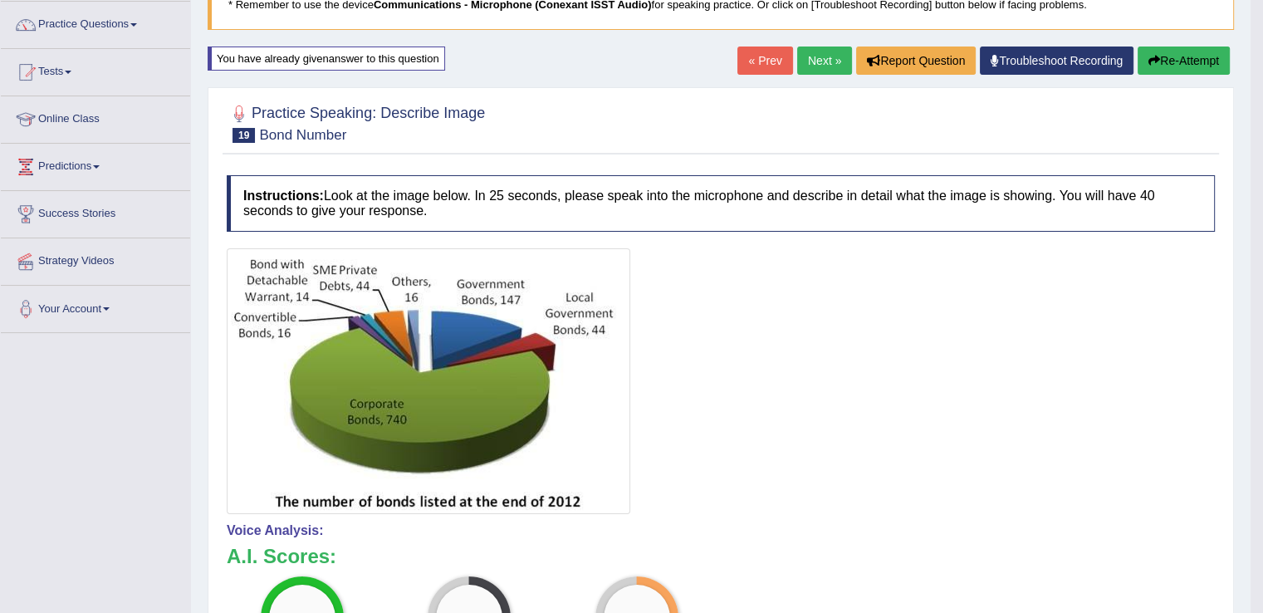
click at [823, 49] on link "Next »" at bounding box center [824, 60] width 55 height 28
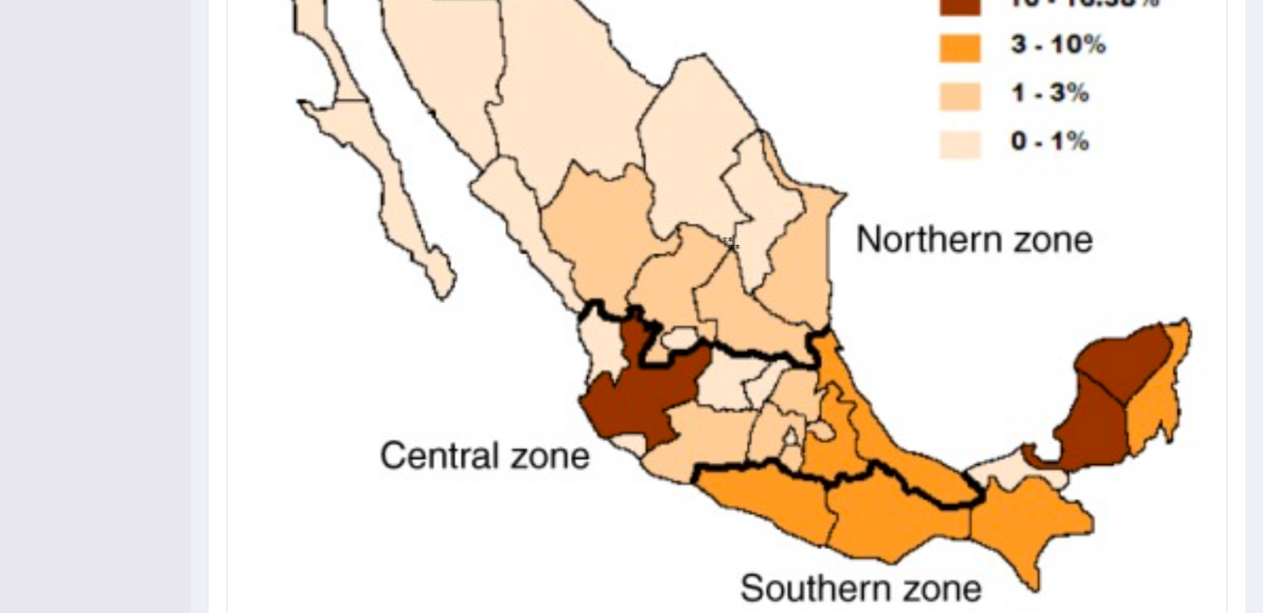
scroll to position [545, 0]
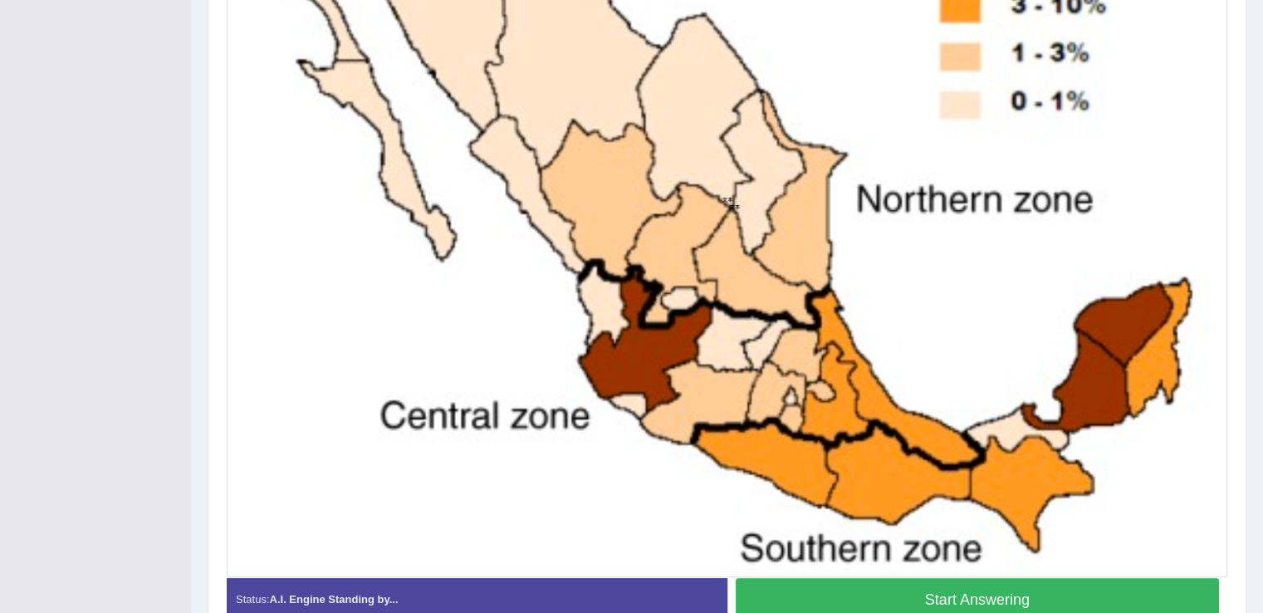
click at [841, 589] on button "Start Answering" at bounding box center [978, 599] width 484 height 42
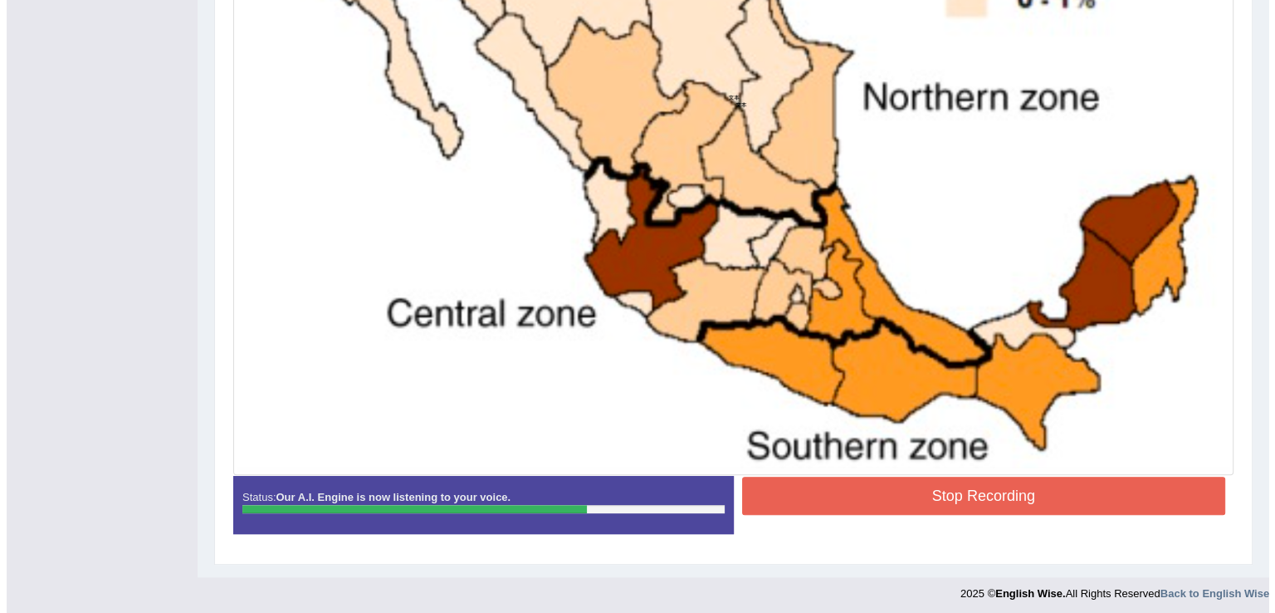
scroll to position [647, 0]
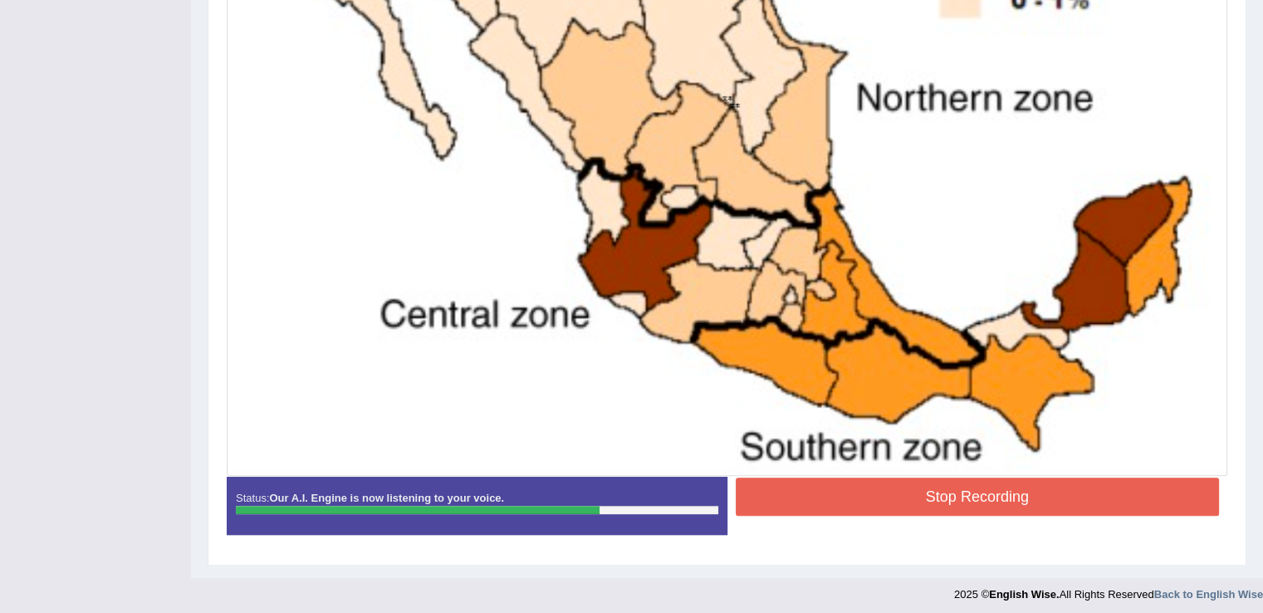
click at [959, 492] on button "Stop Recording" at bounding box center [978, 496] width 484 height 38
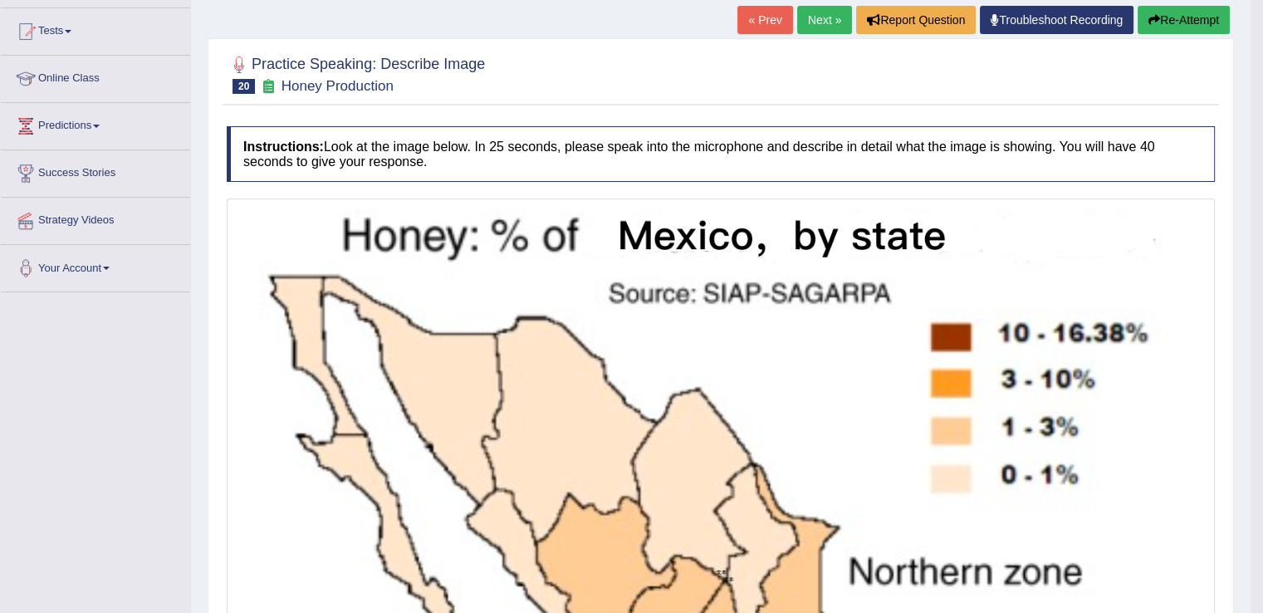
scroll to position [169, 0]
click at [1141, 11] on button "Re-Attempt" at bounding box center [1183, 19] width 92 height 28
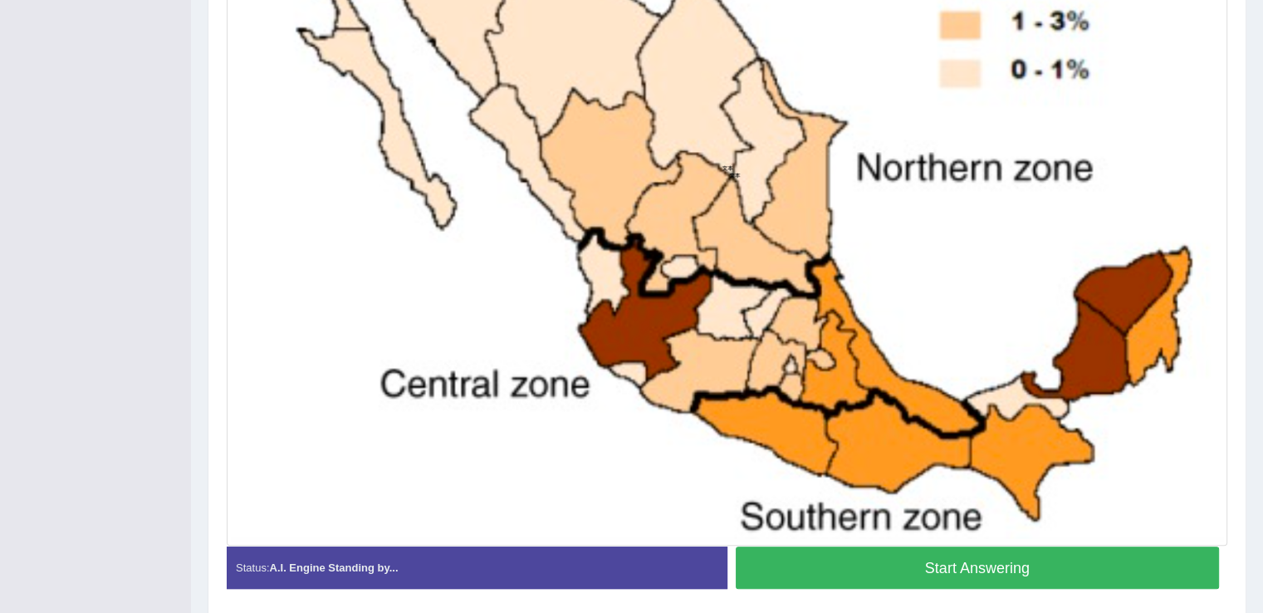
scroll to position [599, 0]
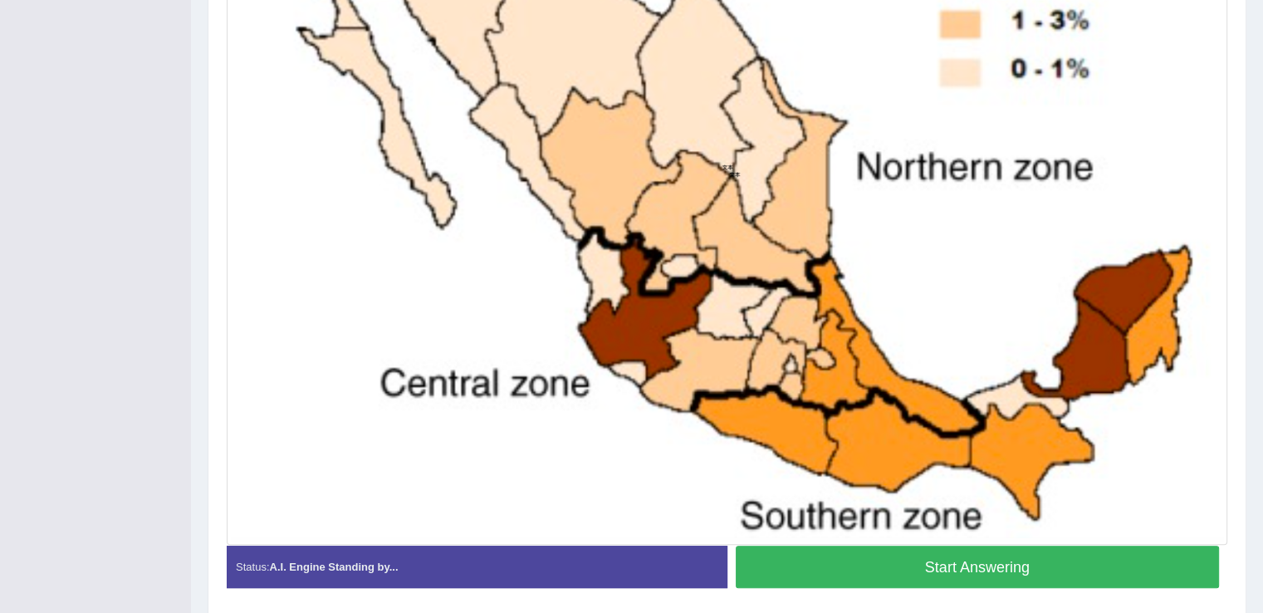
click at [995, 564] on button "Start Answering" at bounding box center [978, 566] width 484 height 42
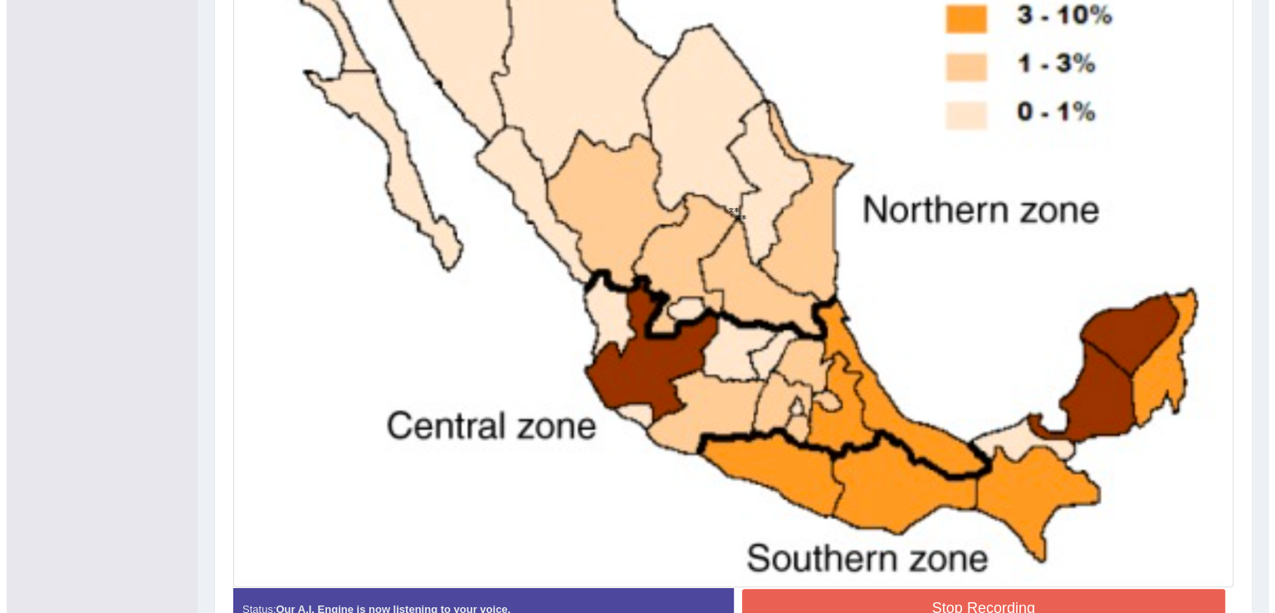
scroll to position [661, 0]
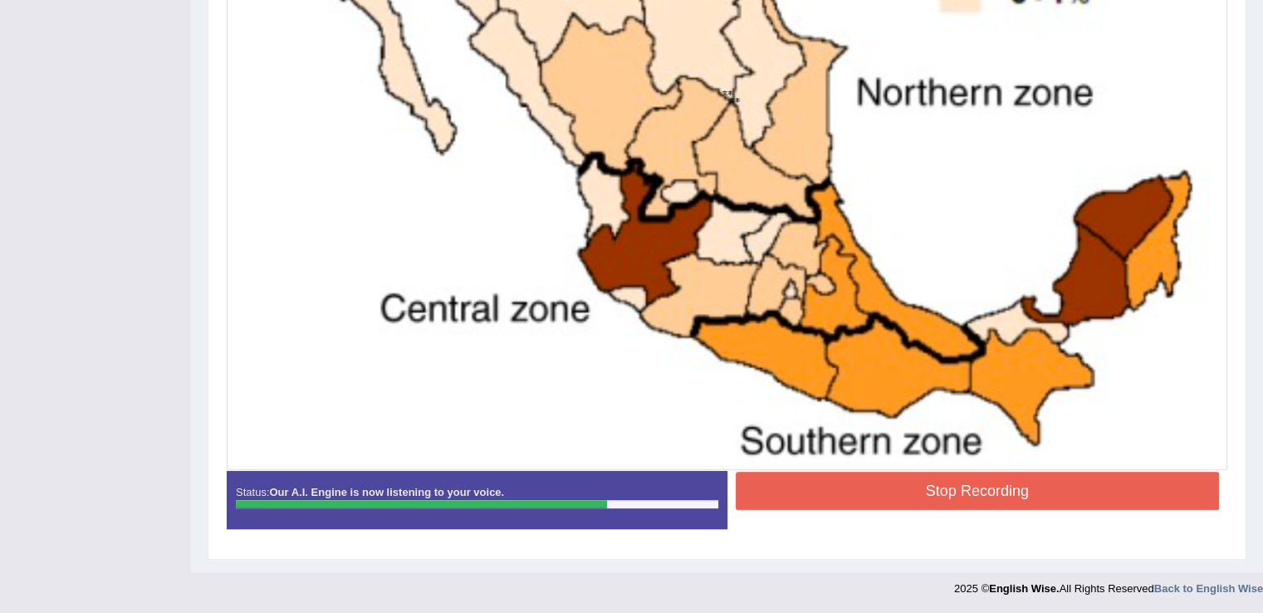
click at [977, 486] on button "Stop Recording" at bounding box center [978, 491] width 484 height 38
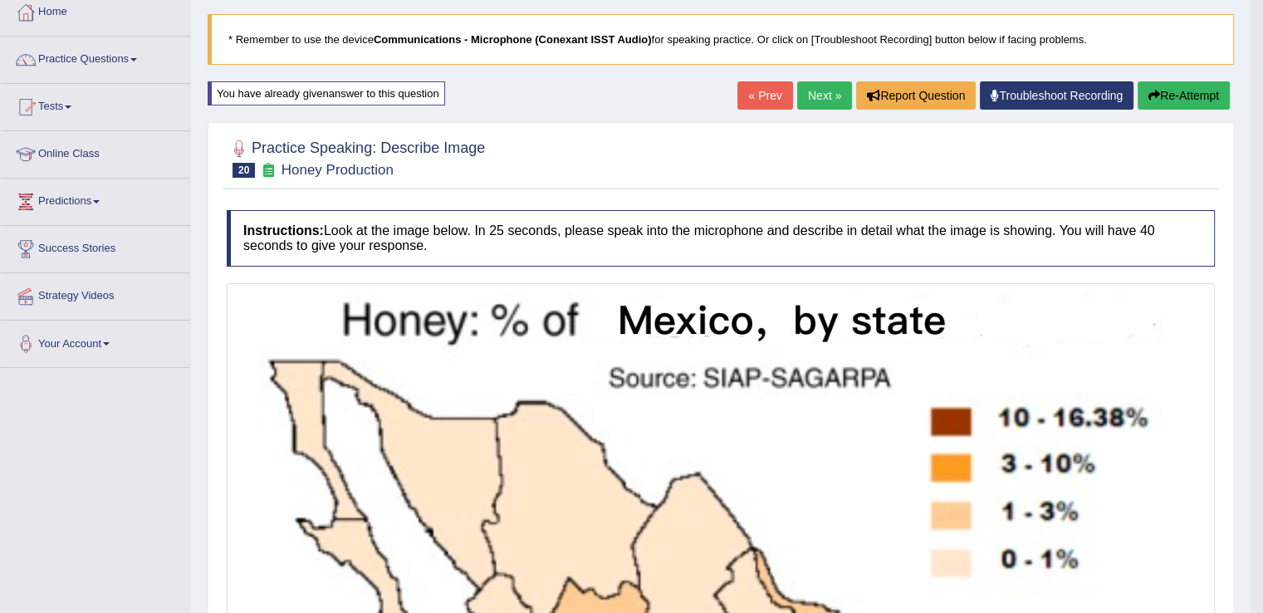
scroll to position [90, 0]
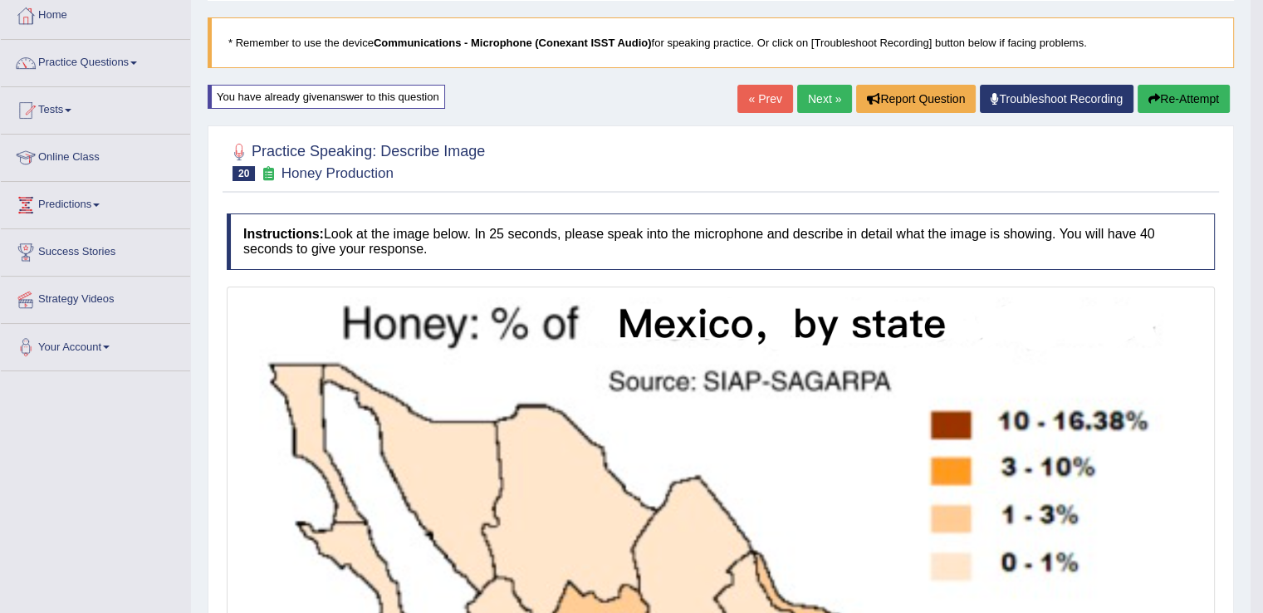
click at [1161, 94] on button "Re-Attempt" at bounding box center [1183, 99] width 92 height 28
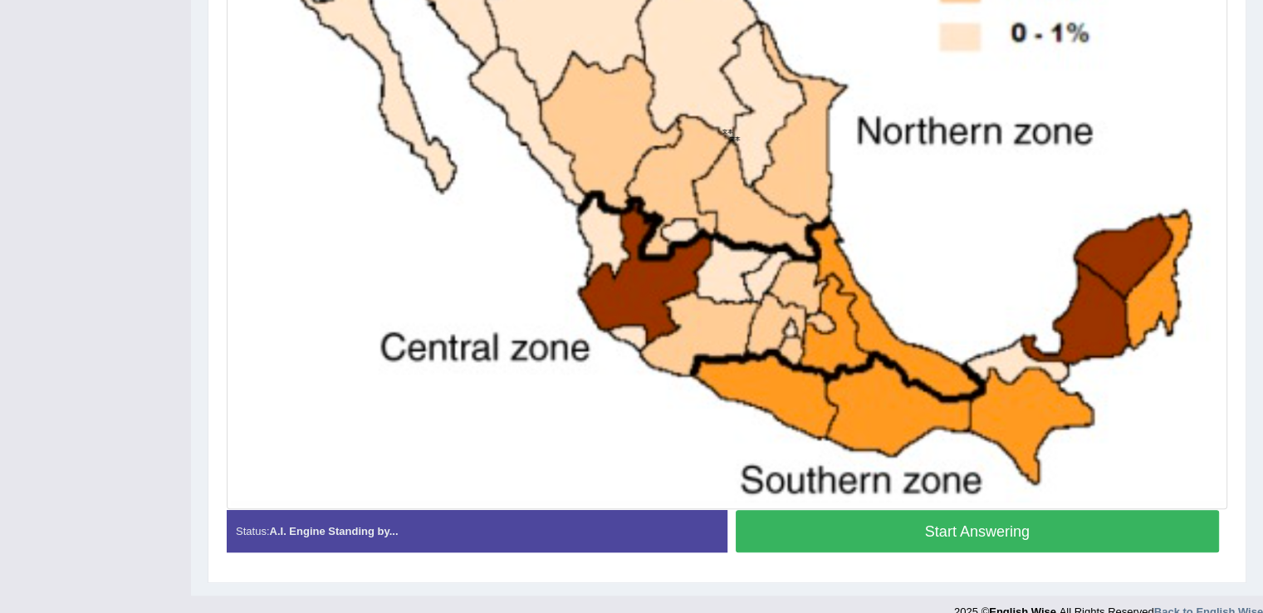
scroll to position [634, 0]
click at [814, 525] on button "Start Answering" at bounding box center [978, 531] width 484 height 42
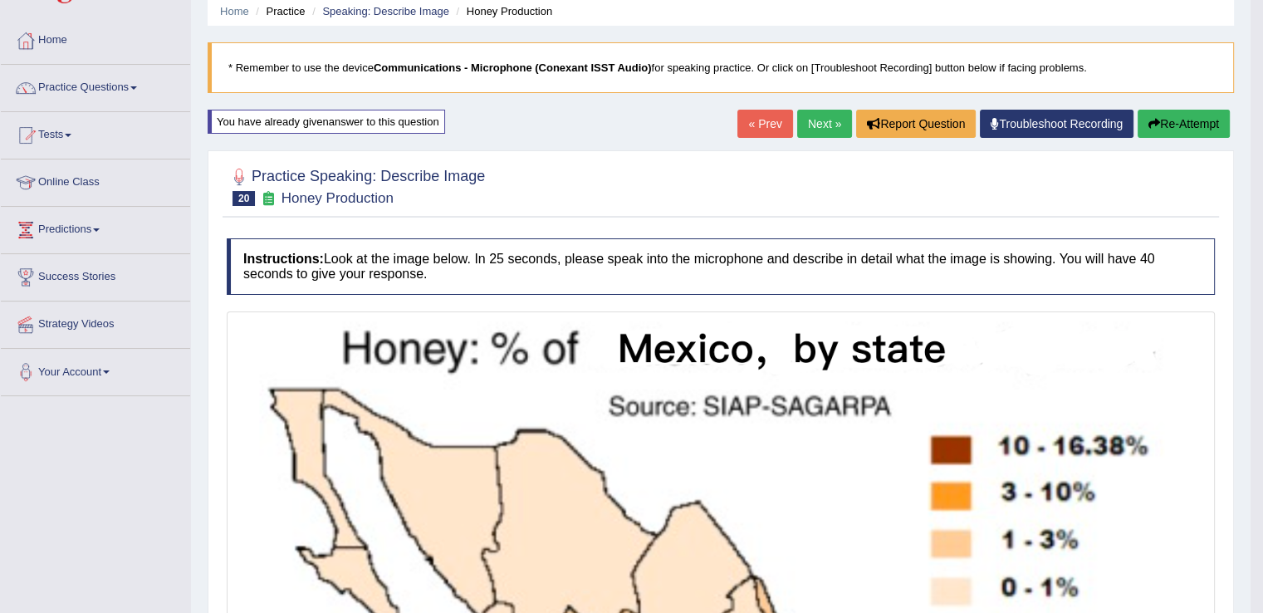
scroll to position [59, 0]
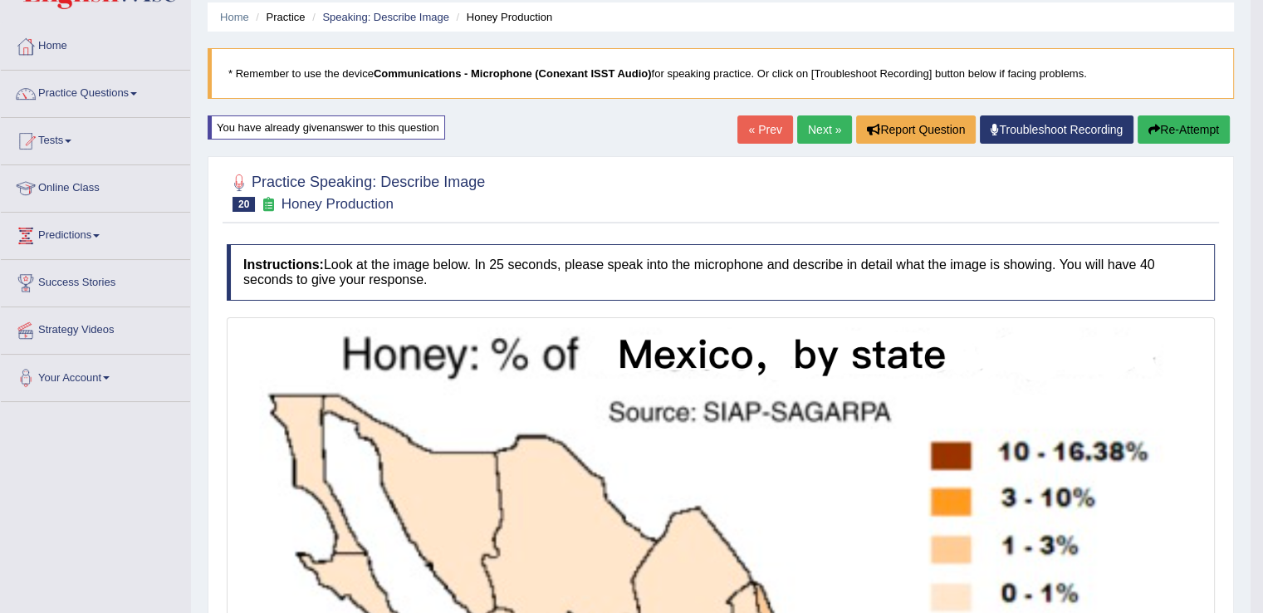
click at [824, 121] on link "Next »" at bounding box center [824, 129] width 55 height 28
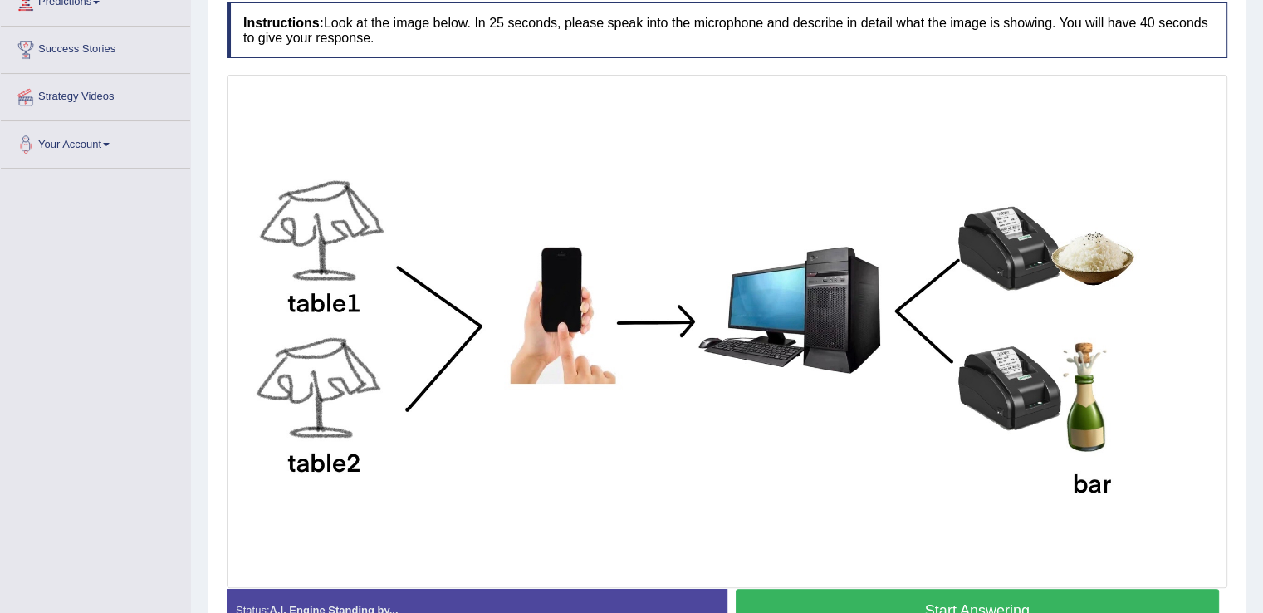
scroll to position [294, 0]
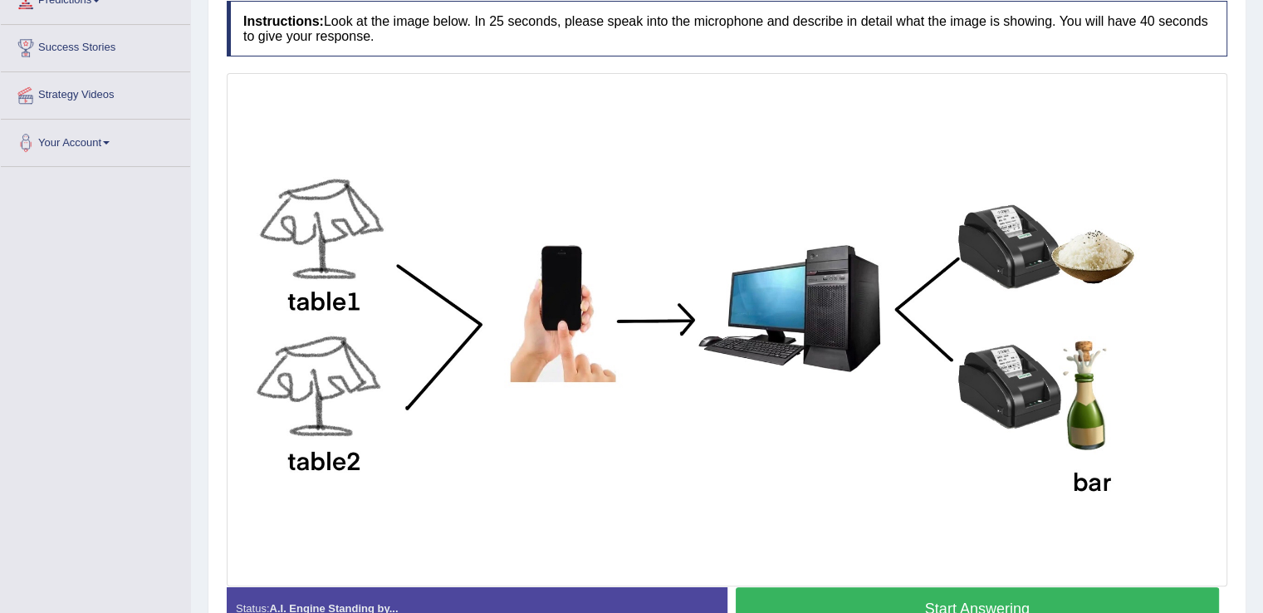
click at [727, 380] on img at bounding box center [727, 329] width 992 height 505
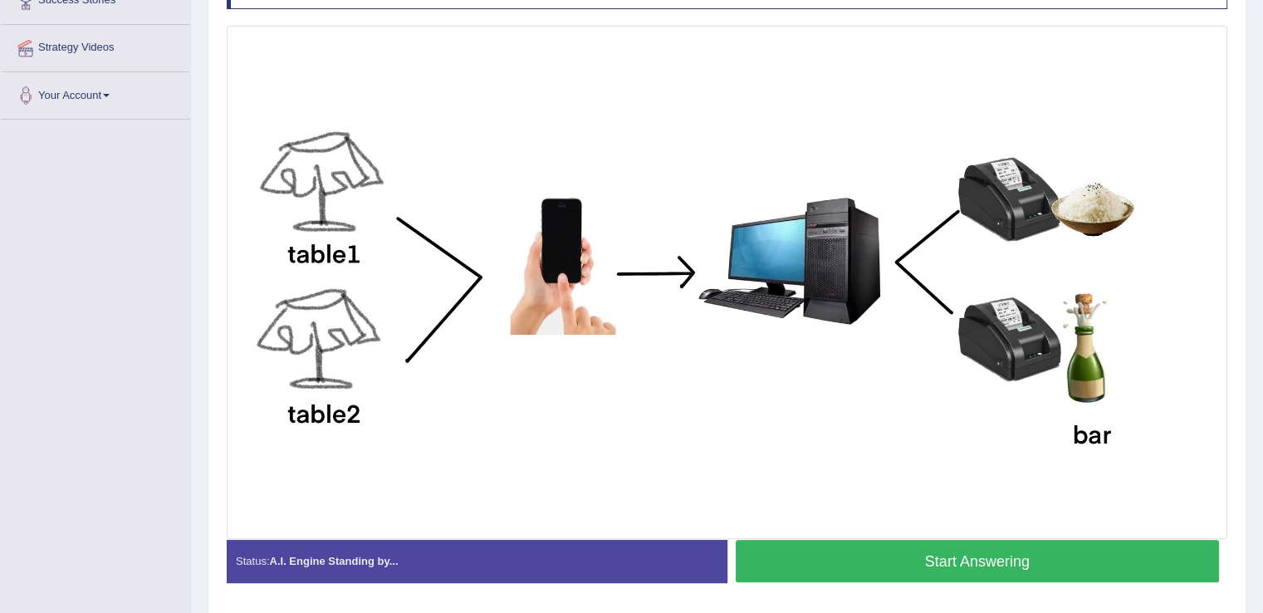
scroll to position [342, 0]
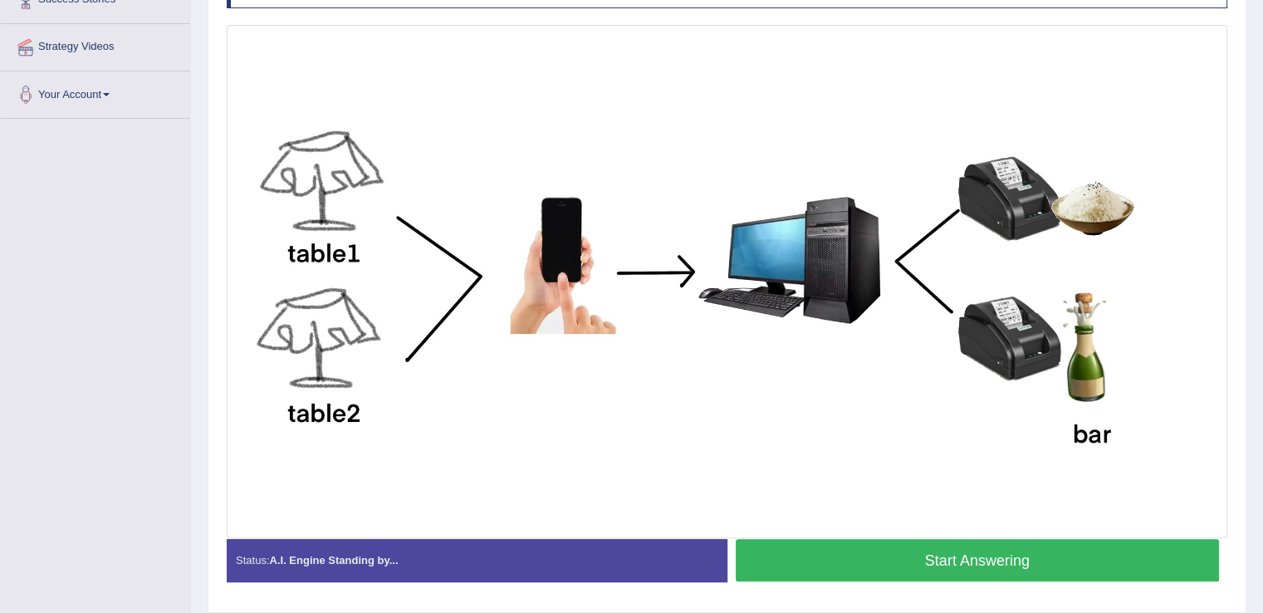
click at [798, 544] on button "Start Answering" at bounding box center [978, 560] width 484 height 42
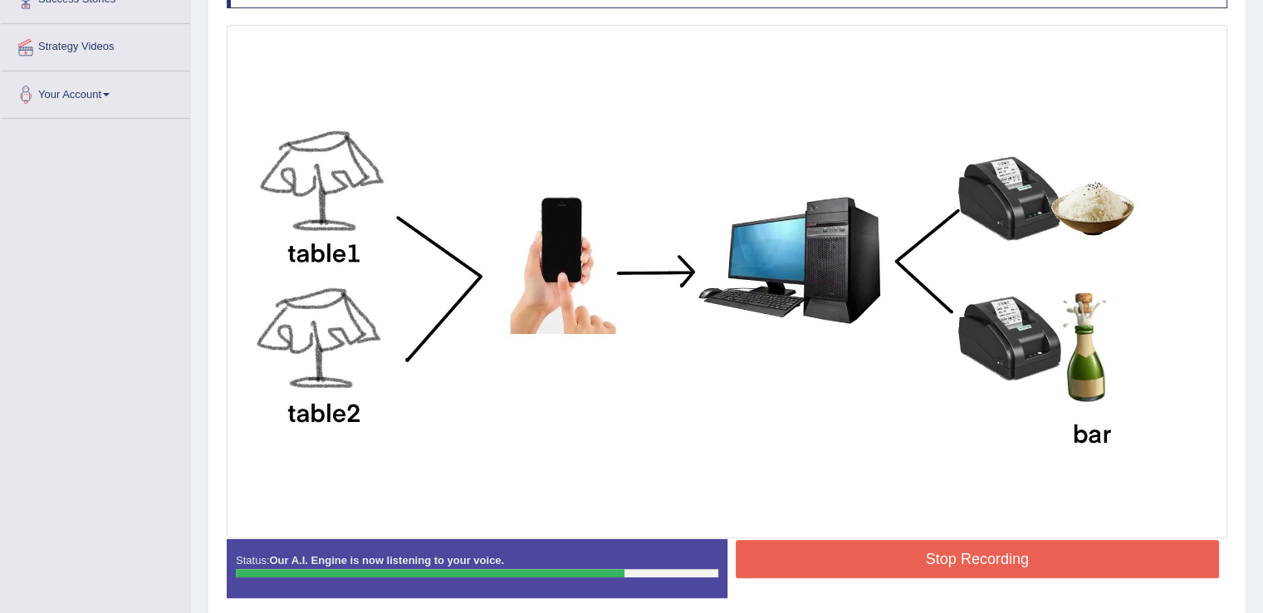
click at [798, 544] on button "Stop Recording" at bounding box center [978, 559] width 484 height 38
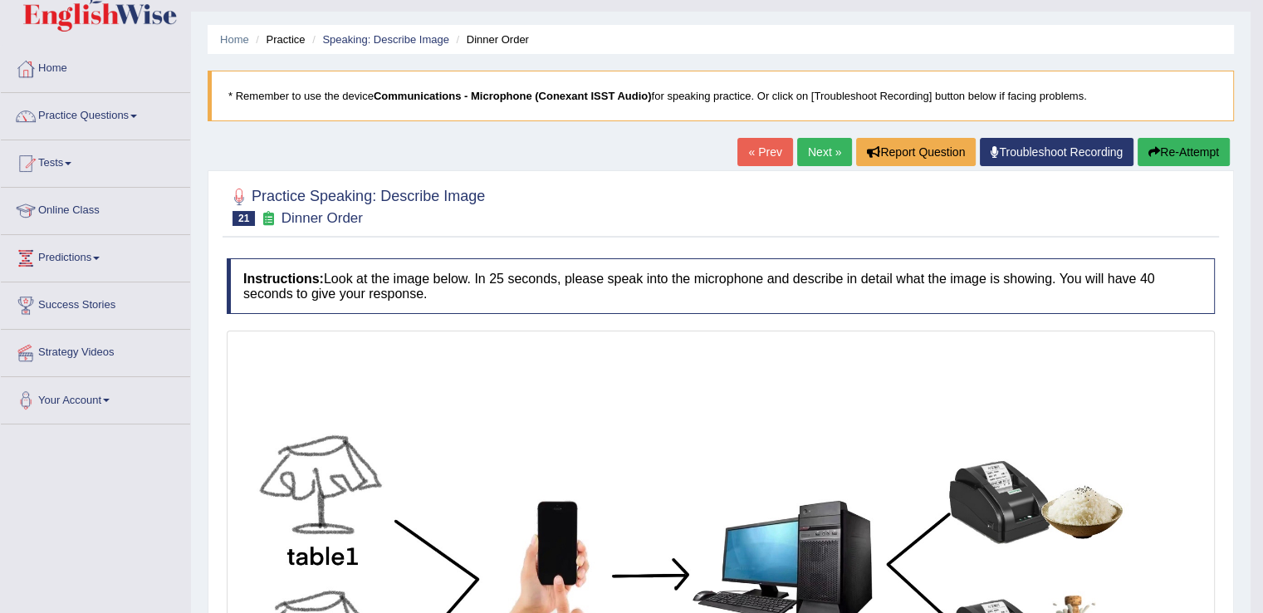
scroll to position [17, 0]
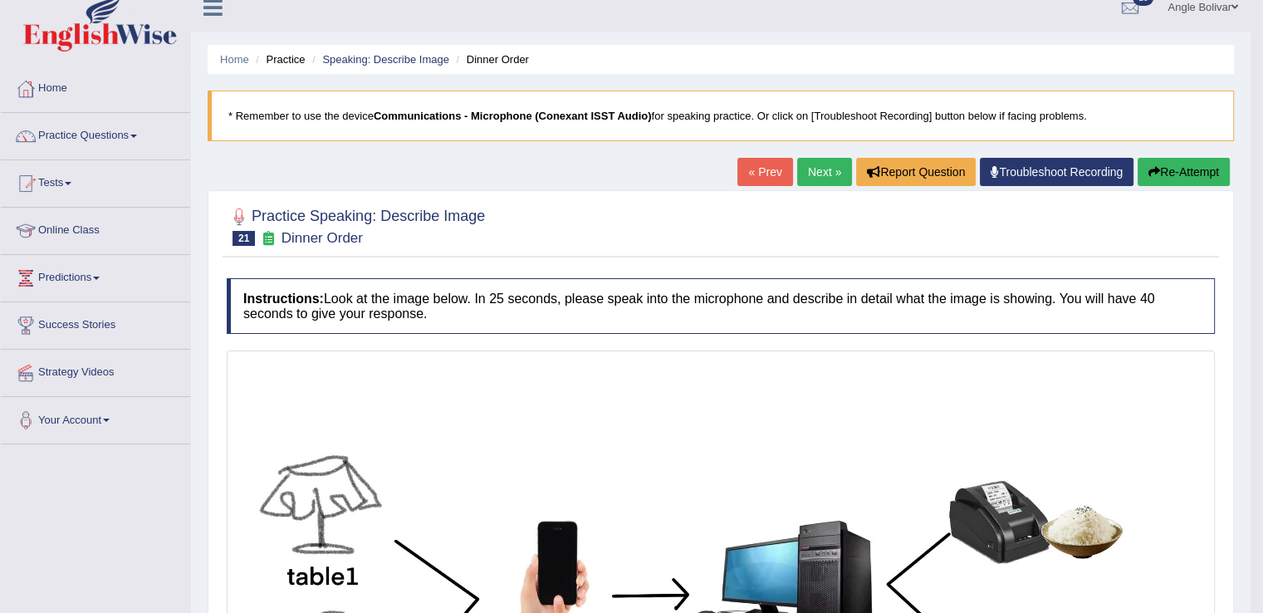
click at [822, 167] on link "Next »" at bounding box center [824, 172] width 55 height 28
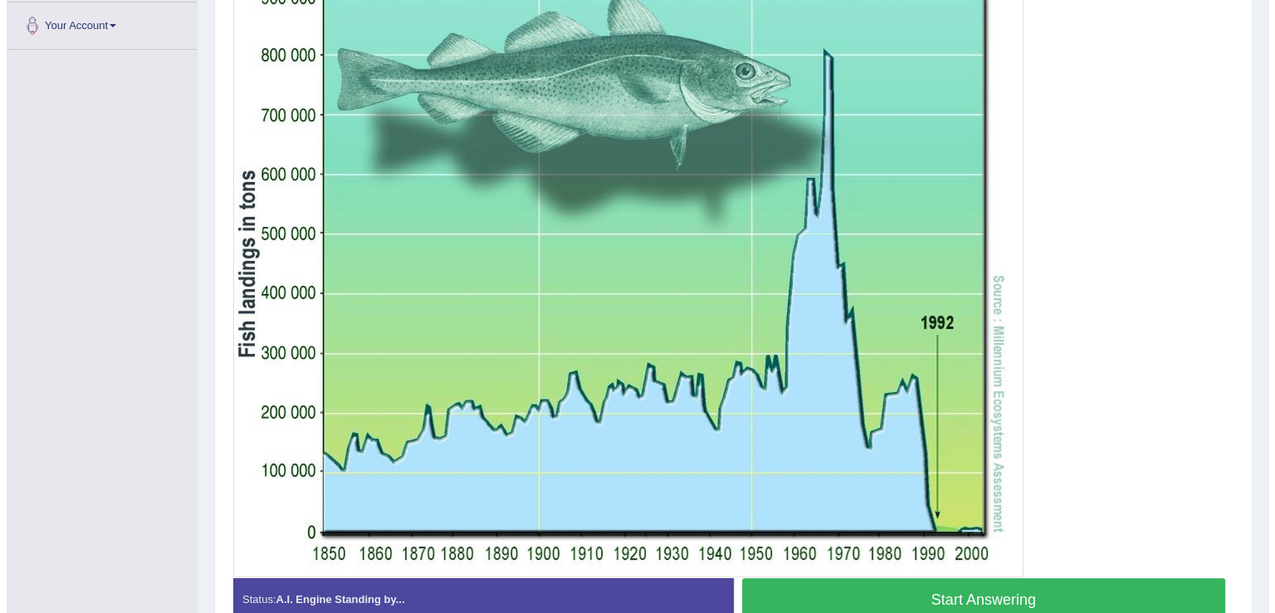
scroll to position [412, 0]
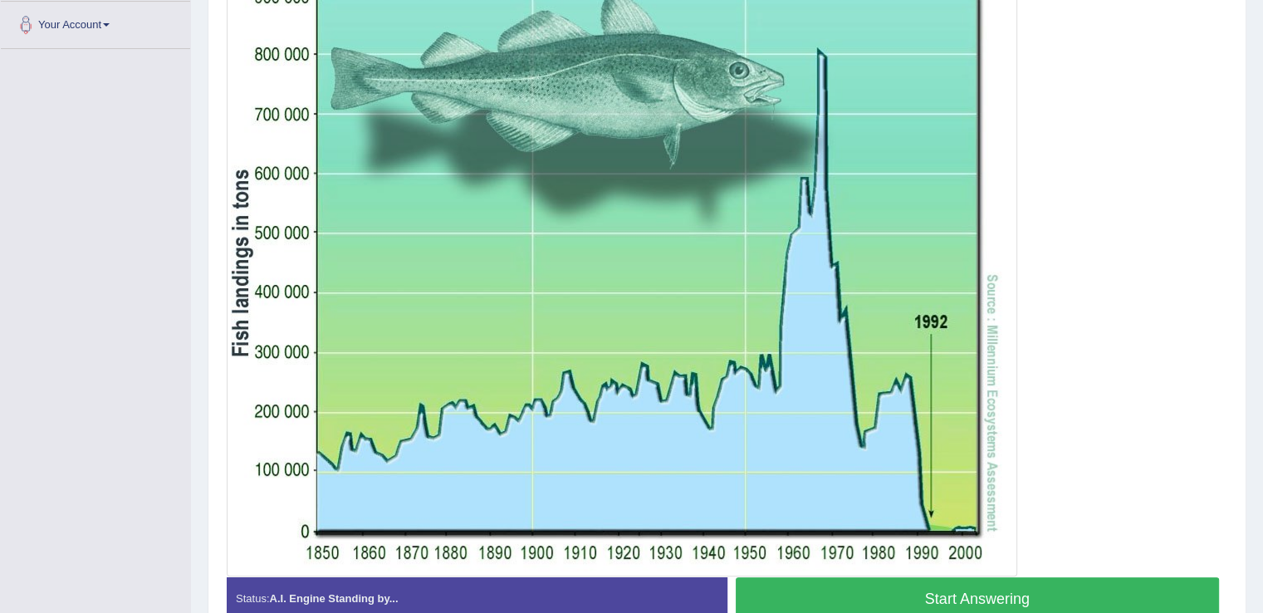
click at [827, 595] on button "Start Answering" at bounding box center [978, 598] width 484 height 42
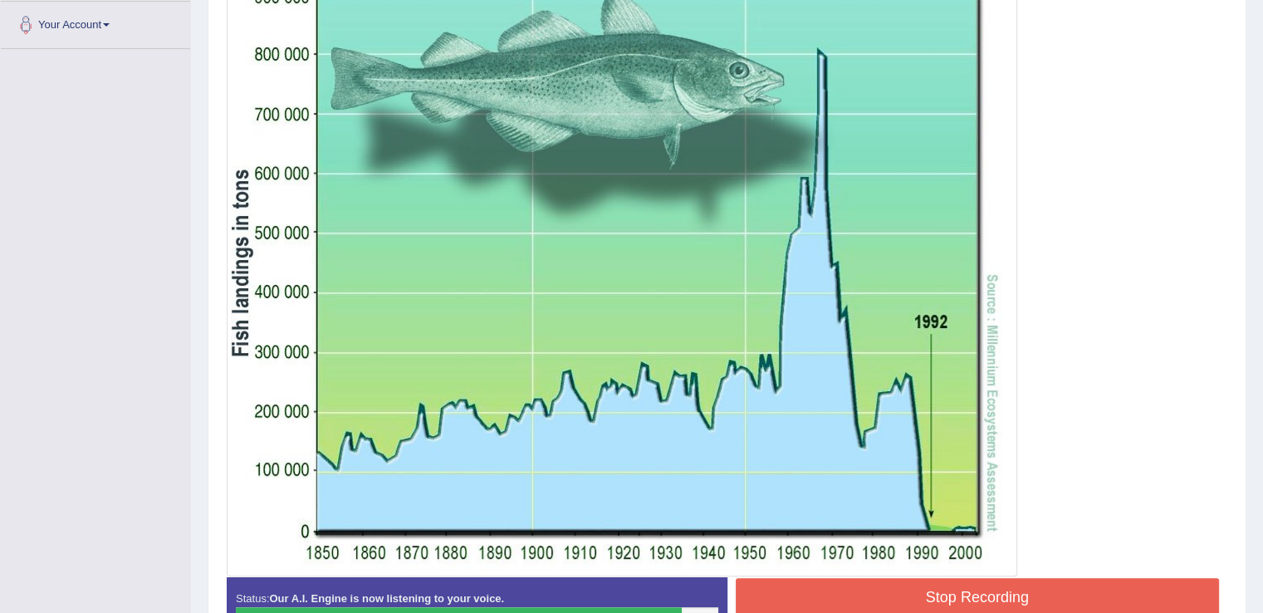
click at [827, 595] on button "Stop Recording" at bounding box center [978, 597] width 484 height 38
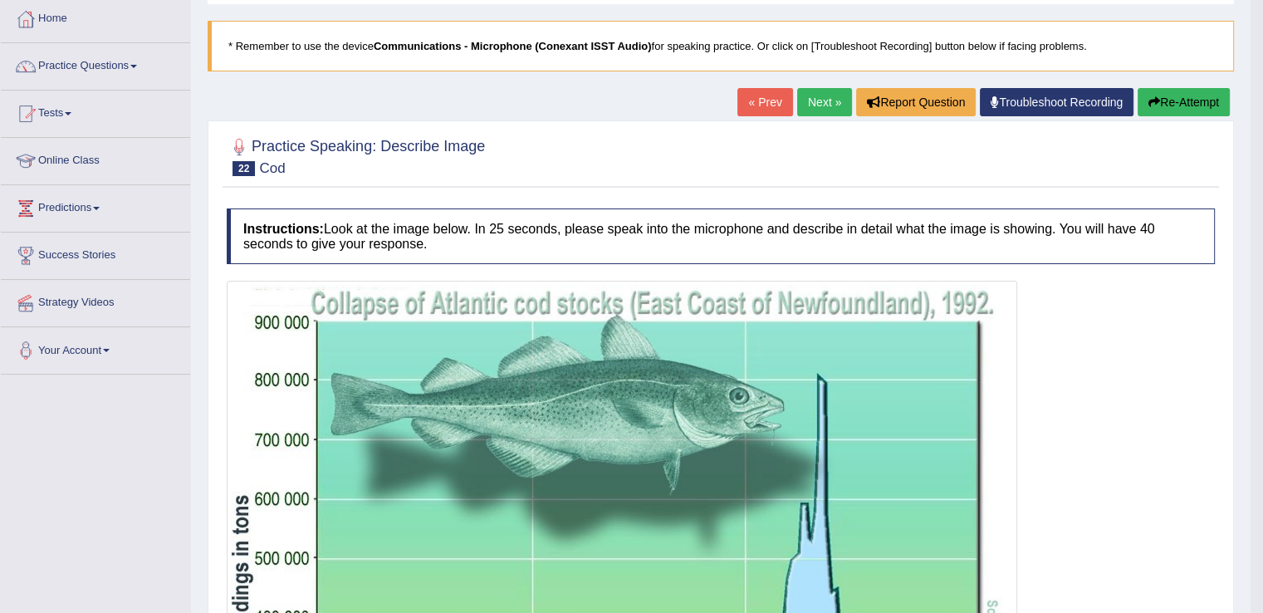
scroll to position [0, 0]
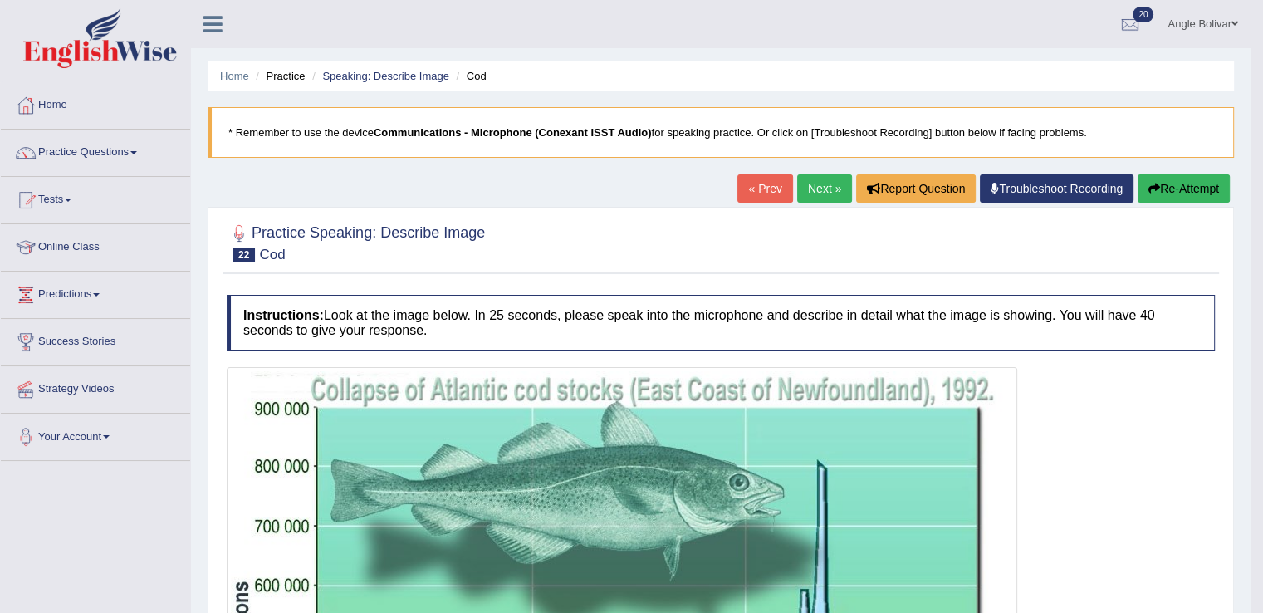
click at [811, 190] on link "Next »" at bounding box center [824, 188] width 55 height 28
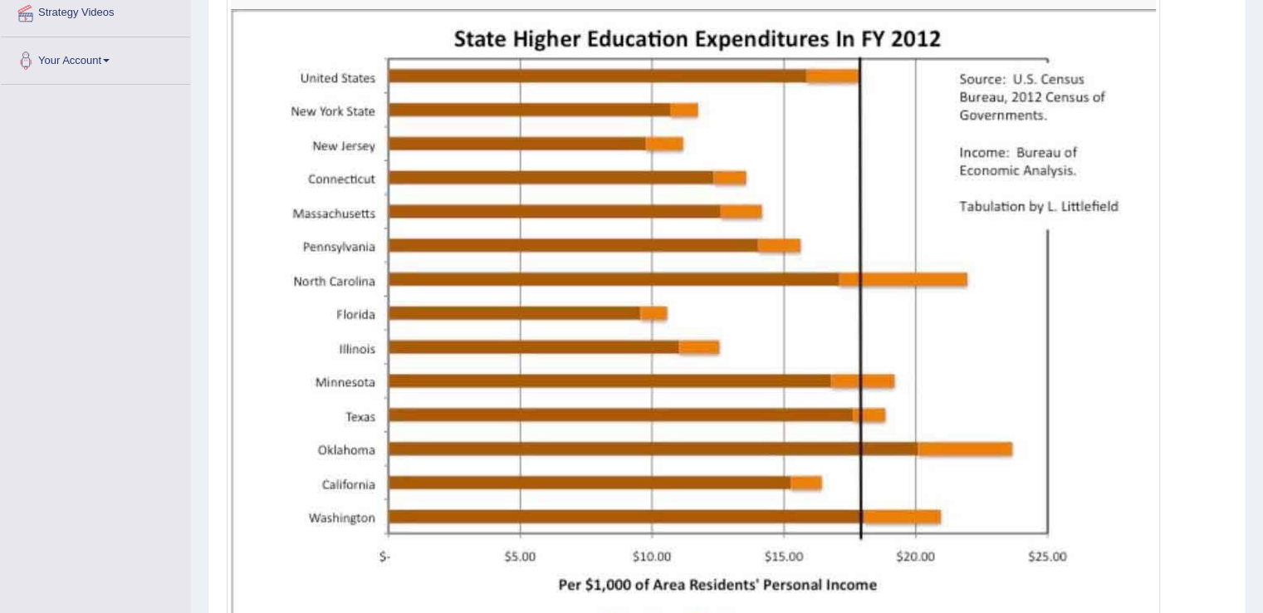
scroll to position [386, 0]
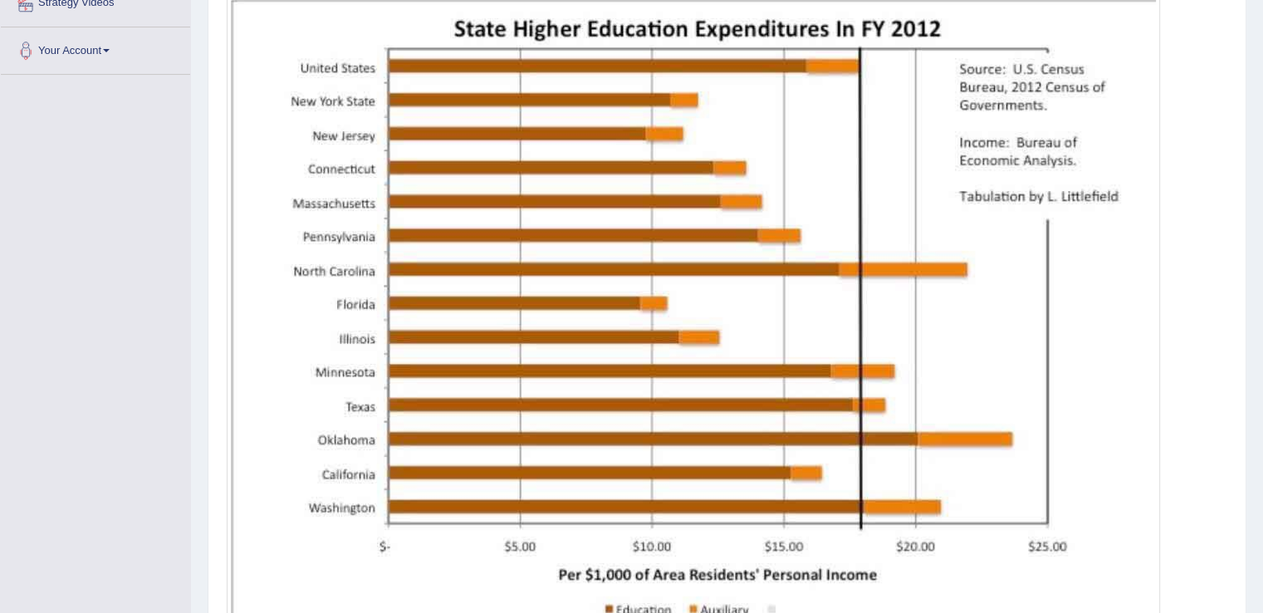
click at [683, 477] on img at bounding box center [693, 313] width 925 height 656
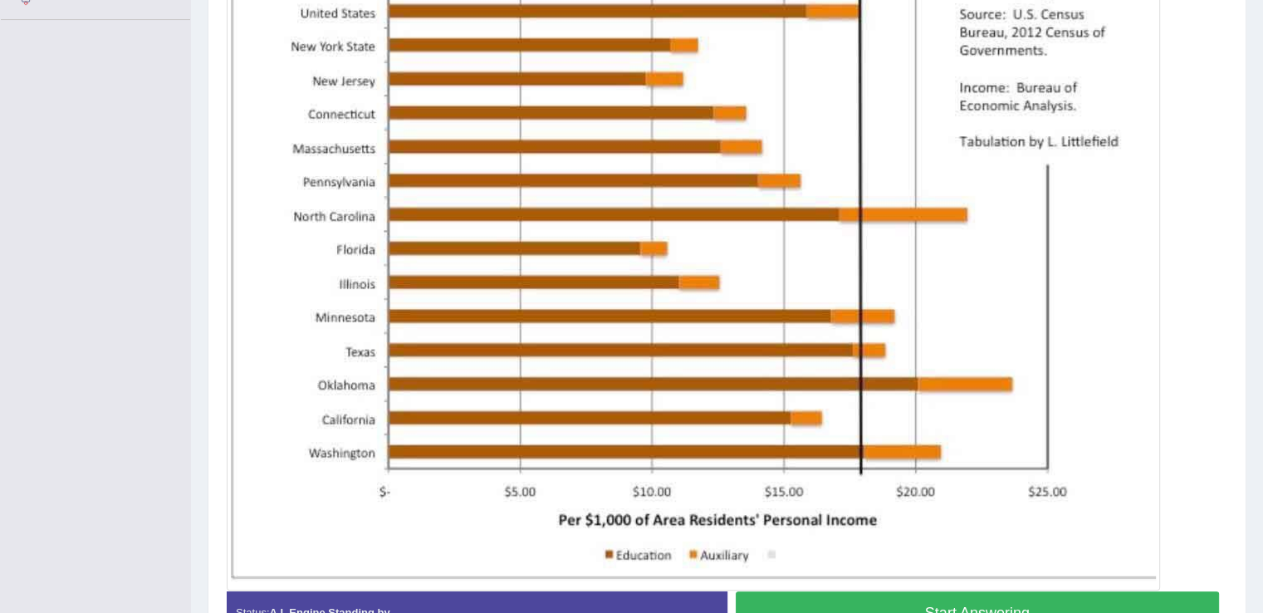
scroll to position [442, 0]
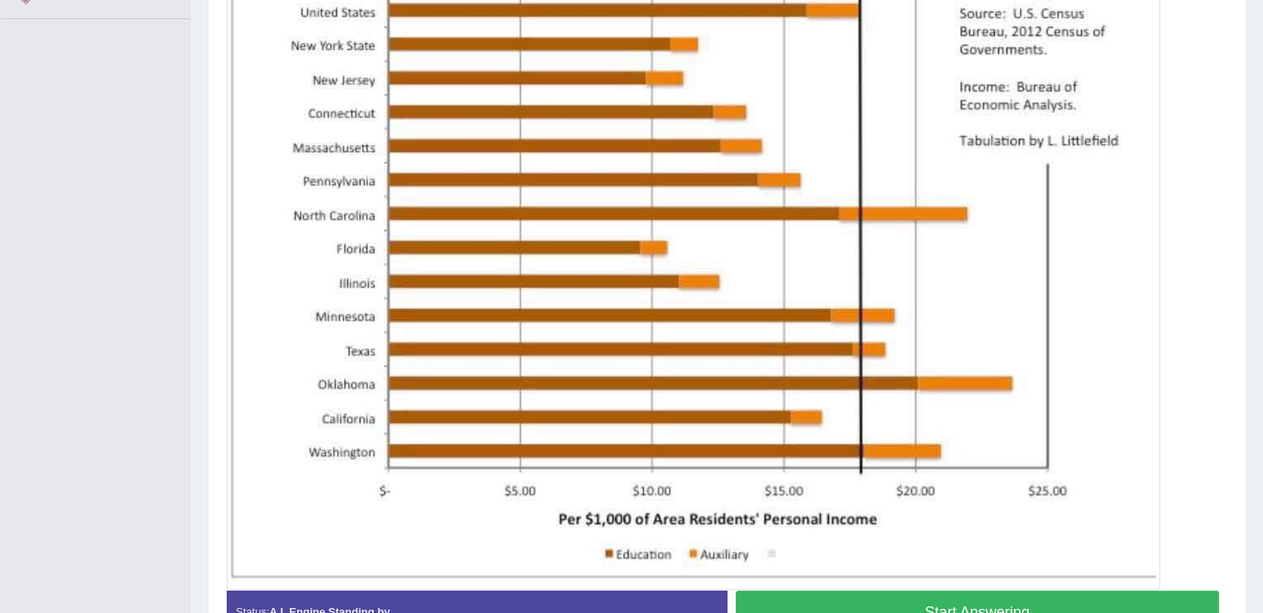
click at [821, 599] on button "Start Answering" at bounding box center [978, 611] width 484 height 42
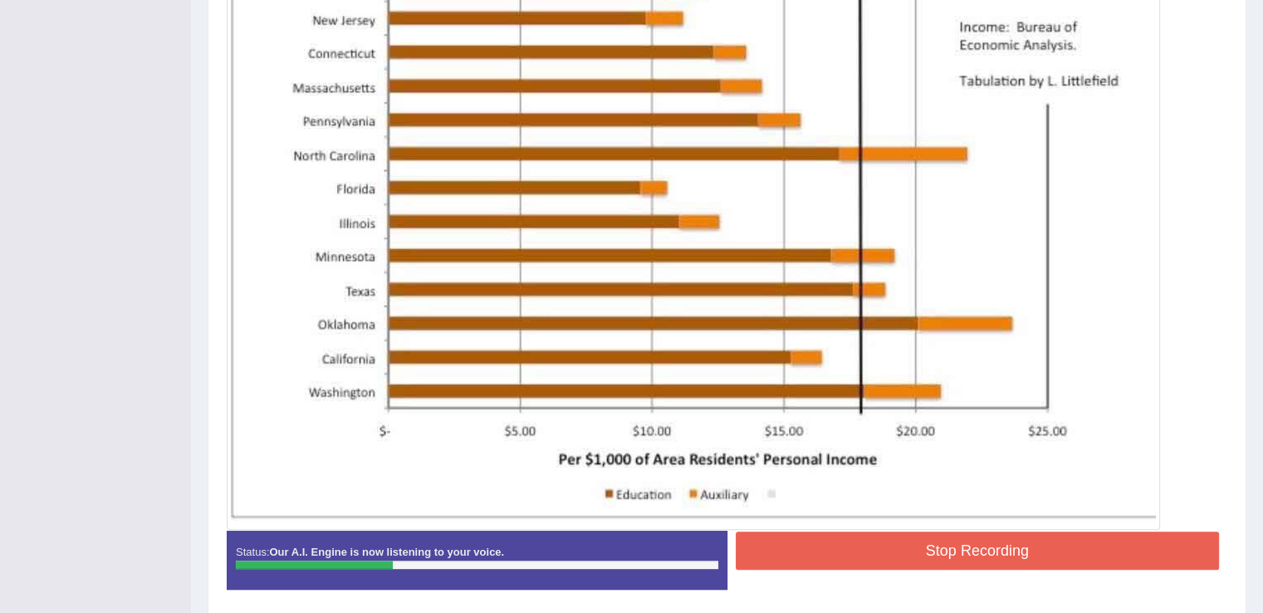
scroll to position [505, 0]
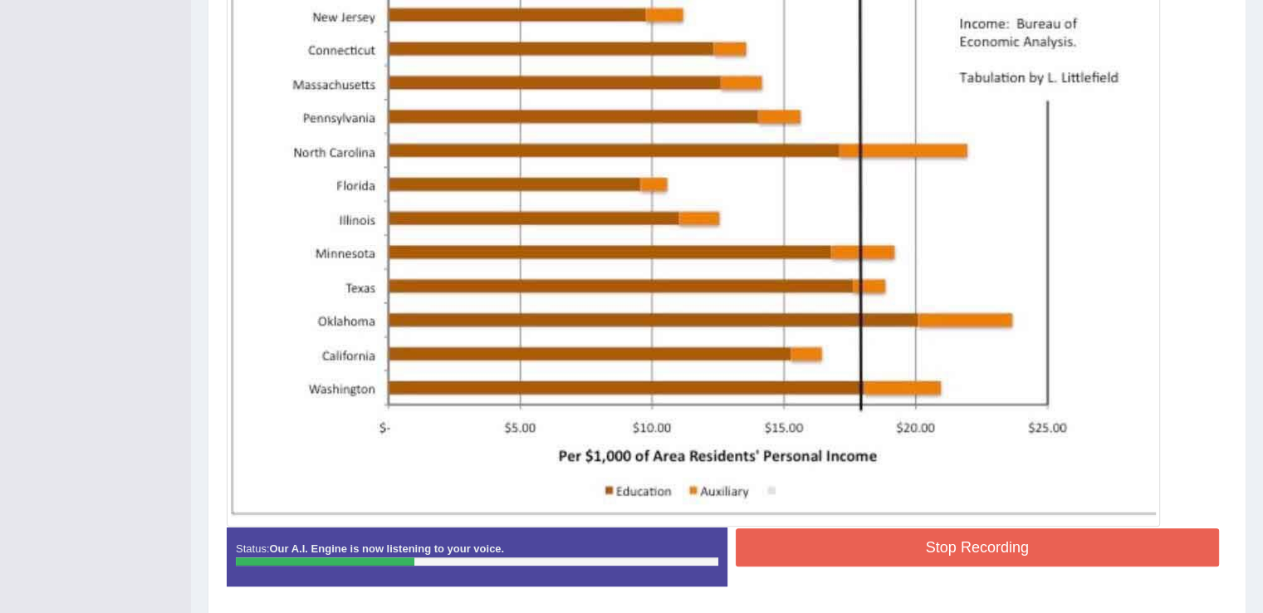
click at [826, 545] on button "Stop Recording" at bounding box center [978, 547] width 484 height 38
